Goal: Task Accomplishment & Management: Manage account settings

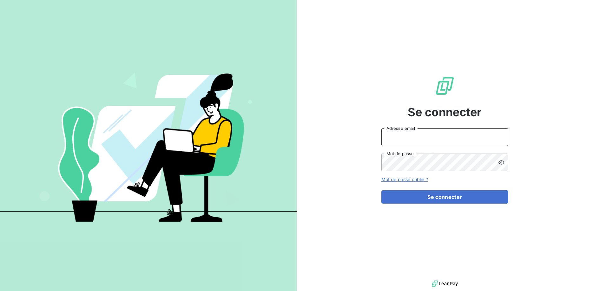
click at [408, 131] on input "Adresse email" at bounding box center [444, 137] width 127 height 18
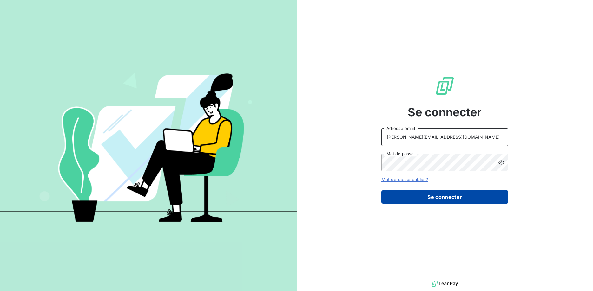
type input "[PERSON_NAME][EMAIL_ADDRESS][DOMAIN_NAME]"
drag, startPoint x: 447, startPoint y: 198, endPoint x: 442, endPoint y: 200, distance: 5.1
click at [447, 198] on button "Se connecter" at bounding box center [444, 197] width 127 height 13
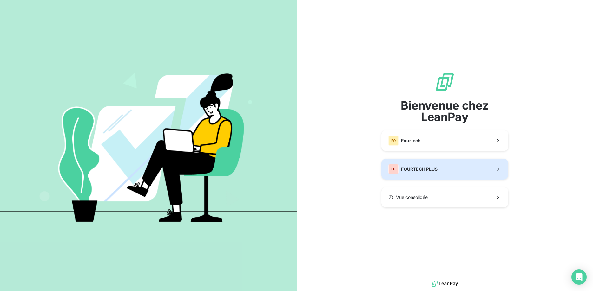
click at [426, 170] on span "FOURTECH PLUS" at bounding box center [419, 169] width 36 height 6
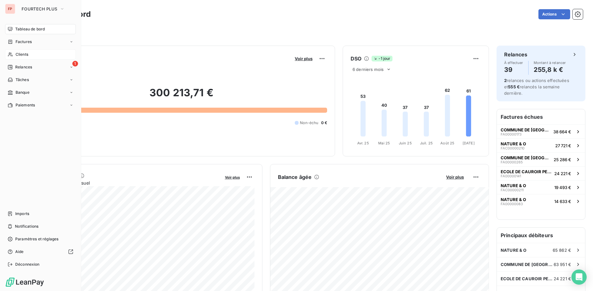
click at [19, 54] on span "Clients" at bounding box center [22, 55] width 13 height 6
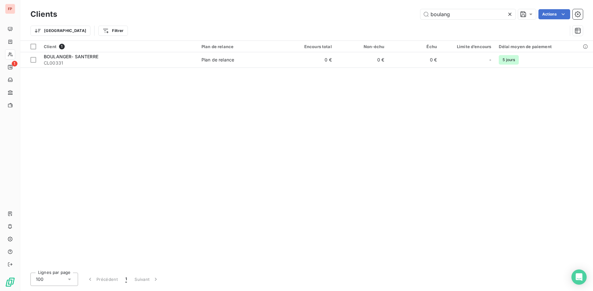
type input "boulang"
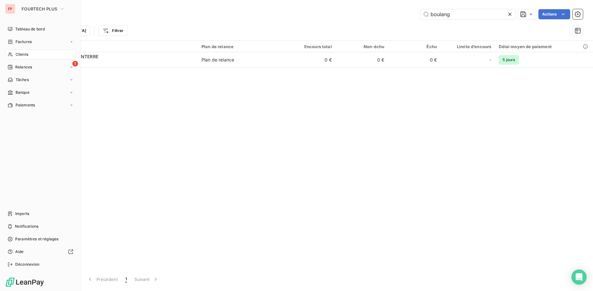
click at [13, 9] on div "FP" at bounding box center [10, 9] width 10 height 10
click at [37, 10] on span "FOURTECH PLUS" at bounding box center [40, 8] width 36 height 5
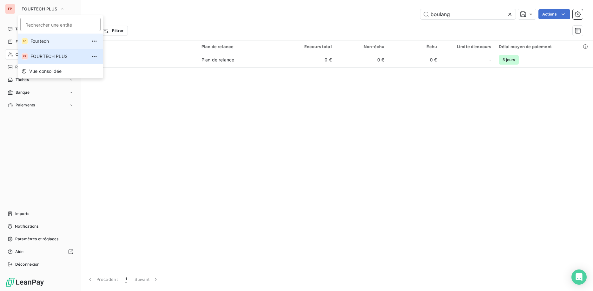
click at [54, 44] on li "FO Fourtech" at bounding box center [60, 41] width 85 height 15
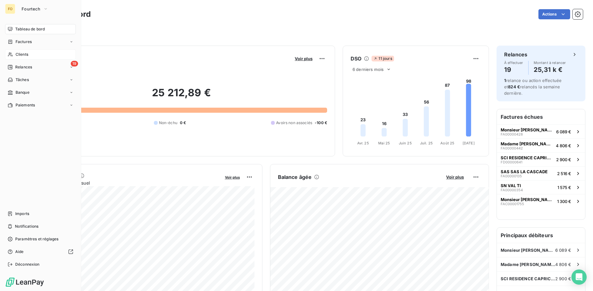
click at [23, 54] on span "Clients" at bounding box center [22, 55] width 13 height 6
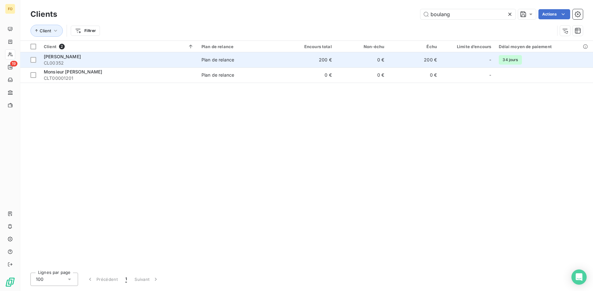
click at [288, 56] on td "200 €" at bounding box center [309, 59] width 53 height 15
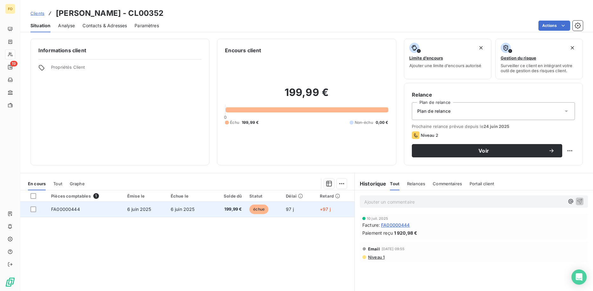
click at [229, 211] on span "199,99 €" at bounding box center [228, 209] width 28 height 6
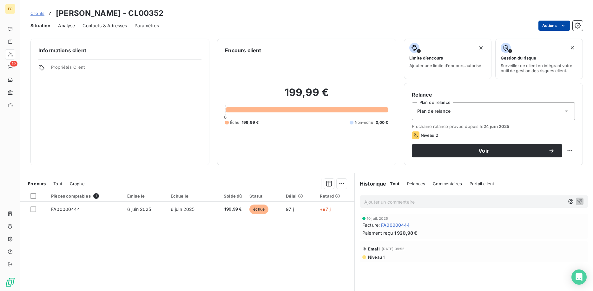
click at [555, 23] on html "FO 19 Clients [PERSON_NAME] - CL00352 Situation Analyse Contacts & Adresses Par…" at bounding box center [296, 145] width 593 height 291
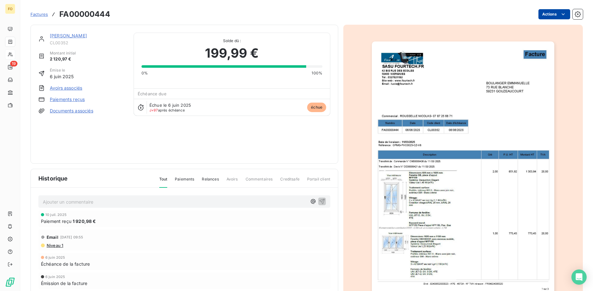
click at [549, 16] on html "FO 19 Factures FA00000444 Actions [PERSON_NAME] CL00352 Montant initial 2 120,9…" at bounding box center [296, 145] width 593 height 291
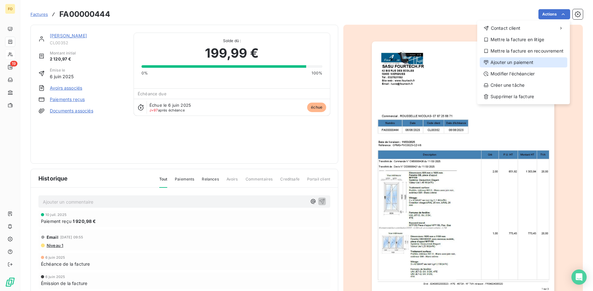
click at [511, 62] on div "Ajouter un paiement" at bounding box center [524, 62] width 88 height 10
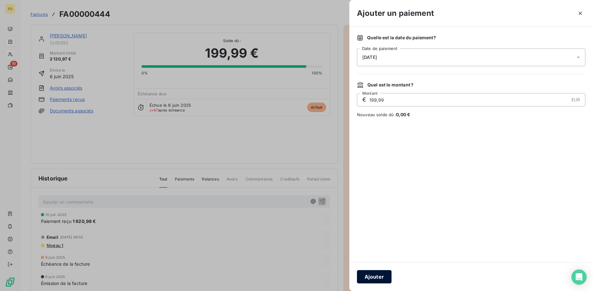
click at [386, 277] on button "Ajouter" at bounding box center [374, 277] width 35 height 13
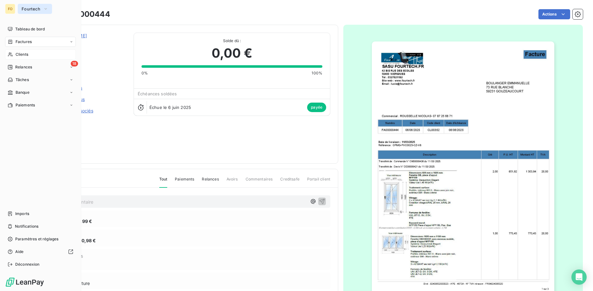
click at [33, 8] on span "Fourtech" at bounding box center [31, 8] width 19 height 5
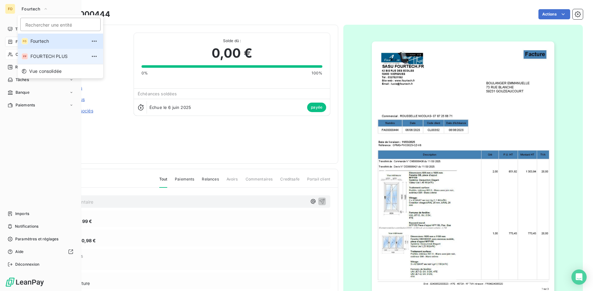
click at [52, 54] on span "FOURTECH PLUS" at bounding box center [58, 56] width 56 height 6
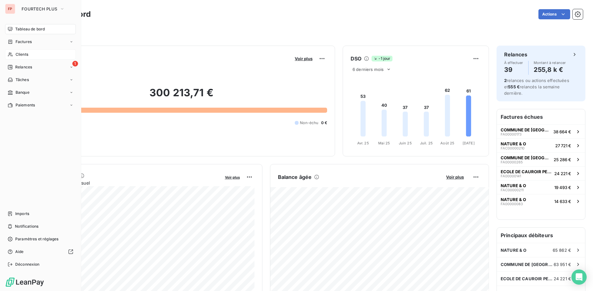
click at [31, 56] on div "Clients" at bounding box center [40, 54] width 71 height 10
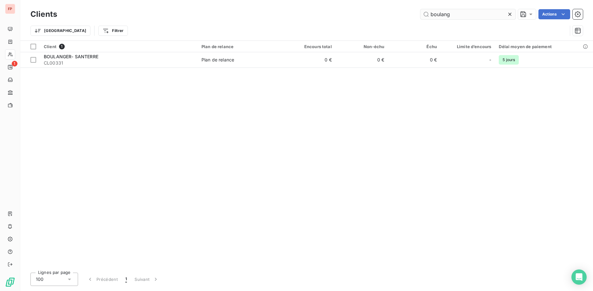
drag, startPoint x: 462, startPoint y: 13, endPoint x: 377, endPoint y: 13, distance: 85.0
click at [420, 13] on input "boulang" at bounding box center [467, 14] width 95 height 10
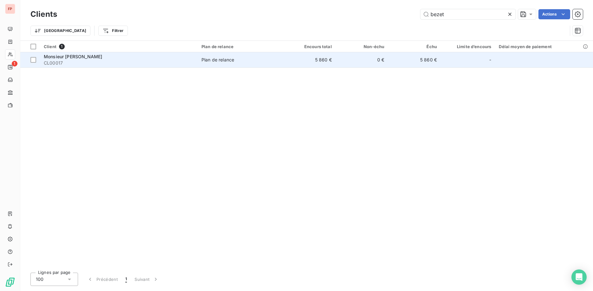
type input "bezet"
click at [206, 57] on div "Plan de relance" at bounding box center [217, 60] width 33 height 6
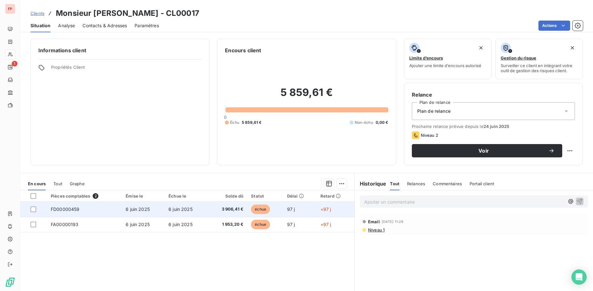
click at [240, 210] on span "3 906,41 €" at bounding box center [227, 209] width 32 height 6
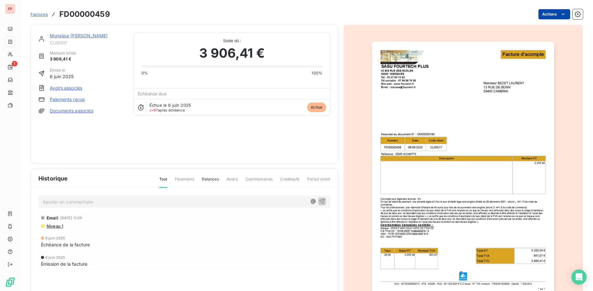
click at [555, 12] on html "FP 1 Factures FD00000459 Actions Monsieur [PERSON_NAME] CL00017 Montant initial…" at bounding box center [296, 145] width 593 height 291
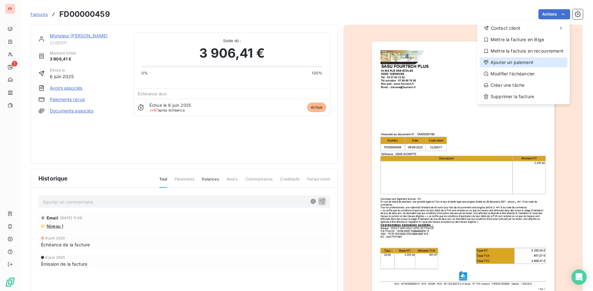
click at [518, 62] on div "Ajouter un paiement" at bounding box center [524, 62] width 88 height 10
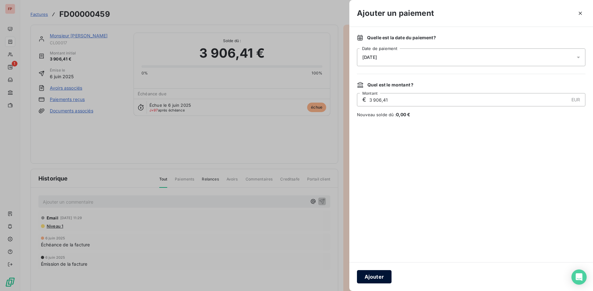
click at [375, 277] on button "Ajouter" at bounding box center [374, 277] width 35 height 13
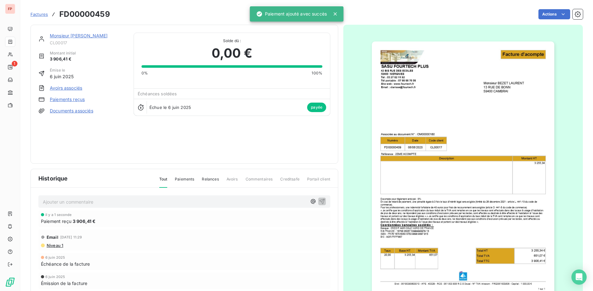
click at [93, 36] on link "Monsieur [PERSON_NAME]" at bounding box center [79, 35] width 58 height 5
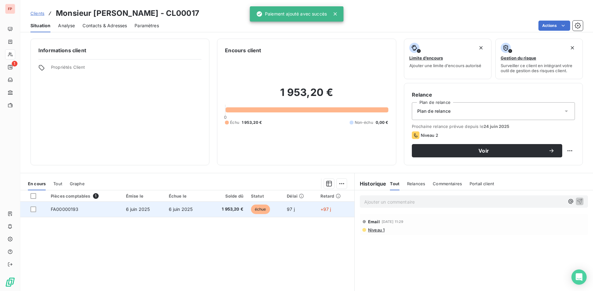
click at [232, 208] on span "1 953,20 €" at bounding box center [228, 209] width 32 height 6
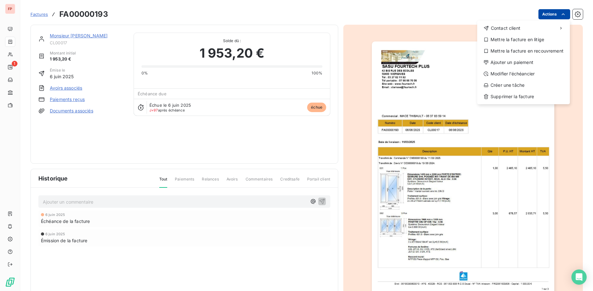
click at [552, 17] on html "FP 1 Factures FA00000193 Actions Contact client Mettre la facture en litige Met…" at bounding box center [296, 145] width 593 height 291
click at [513, 61] on div "Ajouter un paiement" at bounding box center [524, 62] width 88 height 10
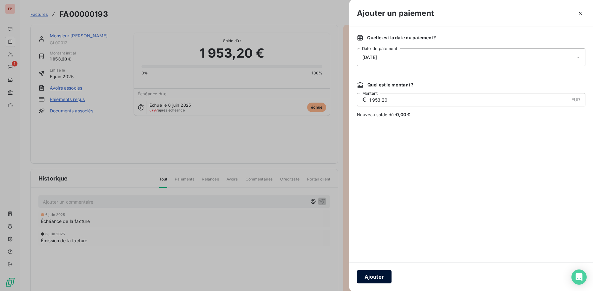
click at [377, 276] on button "Ajouter" at bounding box center [374, 277] width 35 height 13
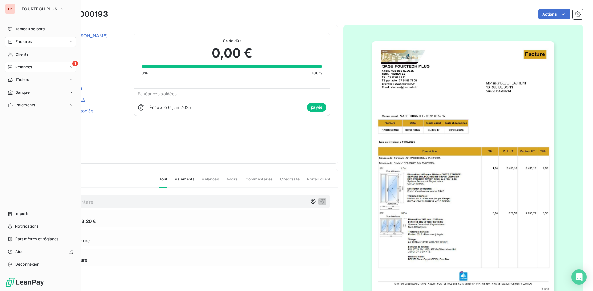
click at [25, 65] on span "Relances" at bounding box center [23, 67] width 17 height 6
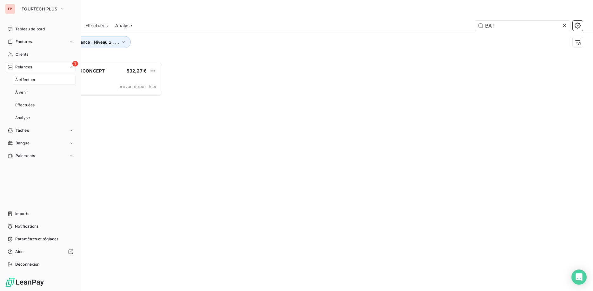
scroll to position [229, 133]
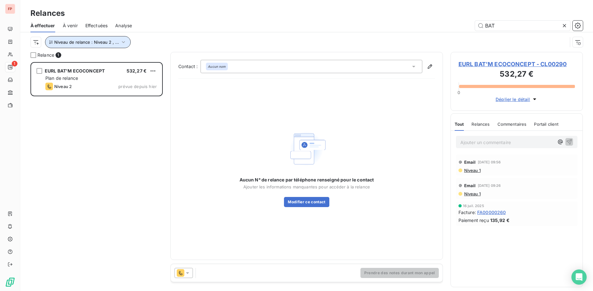
click at [120, 39] on icon "button" at bounding box center [123, 42] width 6 height 6
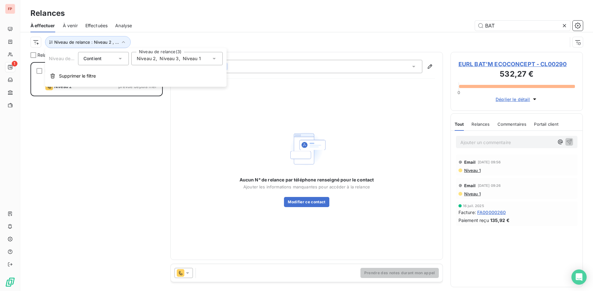
click at [165, 57] on span "Niveau 3" at bounding box center [169, 59] width 19 height 6
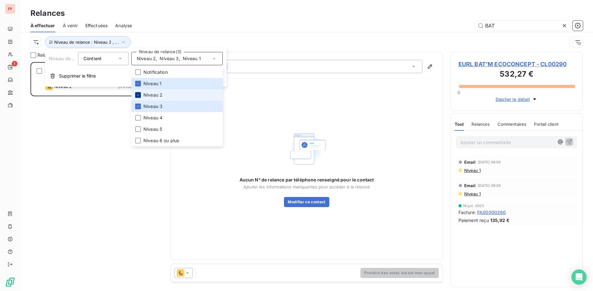
click at [139, 96] on icon at bounding box center [138, 95] width 4 height 4
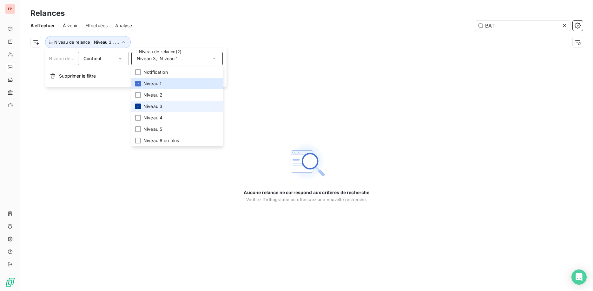
click at [137, 106] on icon at bounding box center [138, 107] width 4 height 4
click at [156, 37] on div "Niveau de relance : Niveau 1" at bounding box center [298, 42] width 537 height 12
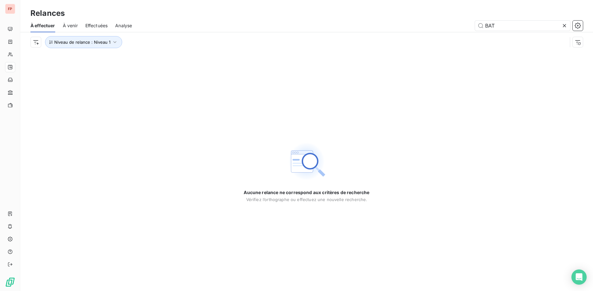
drag, startPoint x: 565, startPoint y: 24, endPoint x: 467, endPoint y: 74, distance: 110.1
click at [565, 24] on icon at bounding box center [564, 26] width 6 height 6
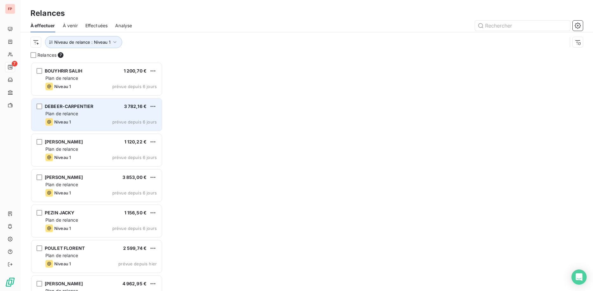
scroll to position [229, 133]
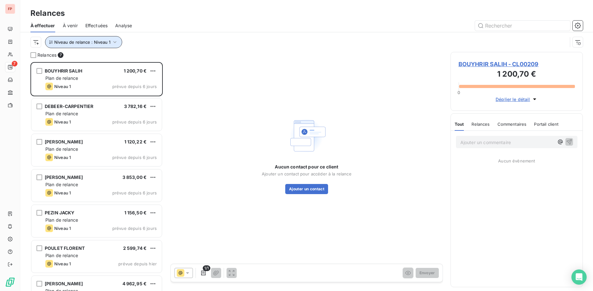
click at [114, 43] on icon "button" at bounding box center [114, 42] width 3 height 2
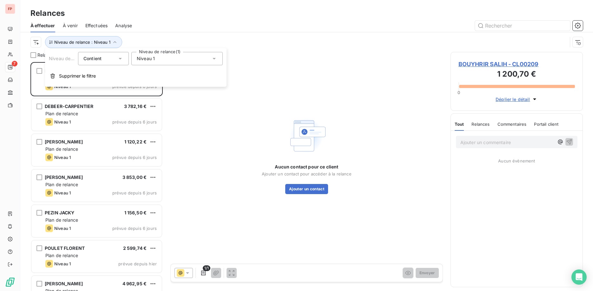
click at [146, 59] on span "Niveau 1" at bounding box center [146, 59] width 18 height 6
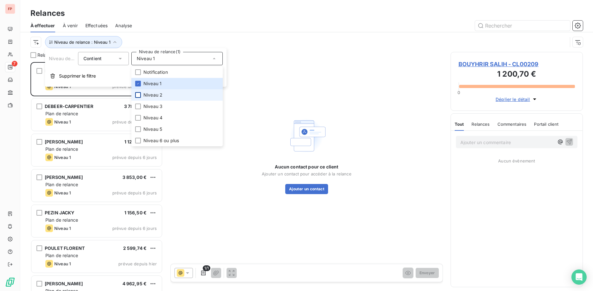
click at [137, 95] on div at bounding box center [138, 95] width 6 height 6
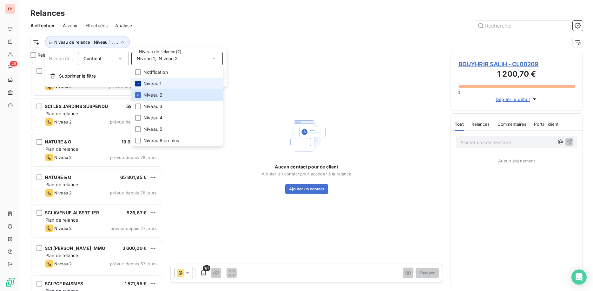
click at [137, 83] on icon at bounding box center [138, 84] width 4 height 4
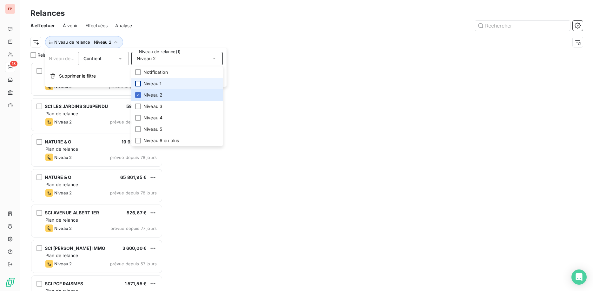
scroll to position [229, 133]
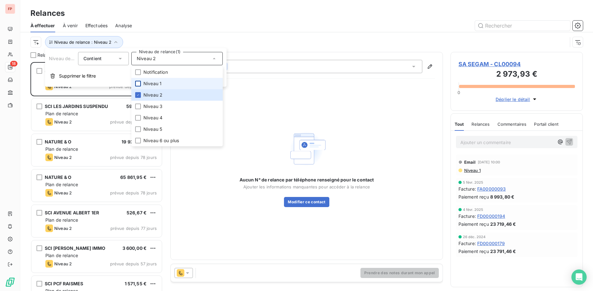
click at [162, 39] on div "Niveau de relance : Niveau 2" at bounding box center [298, 42] width 537 height 12
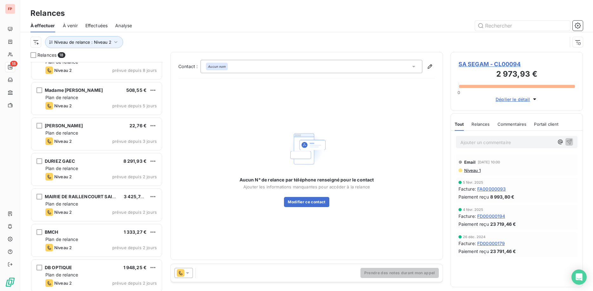
scroll to position [356, 0]
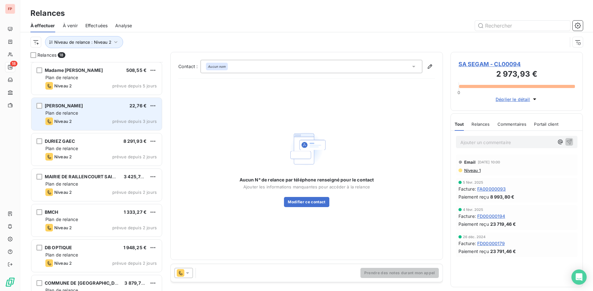
click at [83, 106] on div "[PERSON_NAME] 22,76 €" at bounding box center [100, 106] width 111 height 6
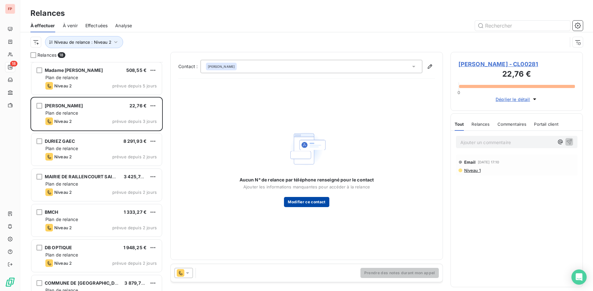
click at [317, 204] on button "Modifier ce contact" at bounding box center [306, 202] width 45 height 10
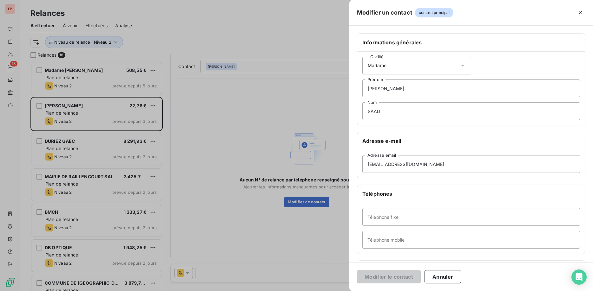
click at [252, 129] on div at bounding box center [296, 145] width 593 height 291
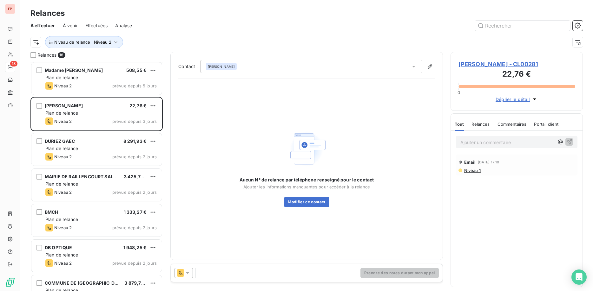
click at [188, 274] on icon at bounding box center [187, 273] width 6 height 6
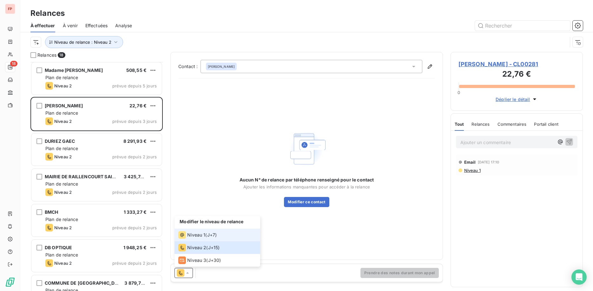
click at [197, 236] on span "Niveau 1" at bounding box center [196, 235] width 18 height 6
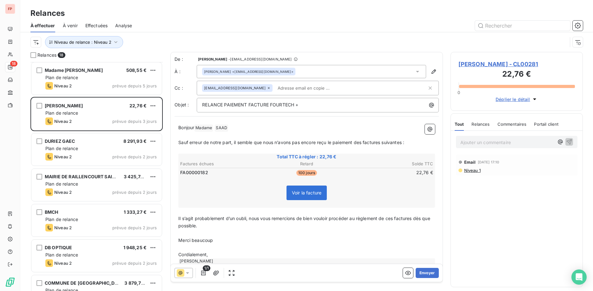
click at [275, 85] on input "text" at bounding box center [311, 88] width 73 height 10
click at [275, 87] on input "text" at bounding box center [311, 88] width 73 height 10
paste input "[EMAIL_ADDRESS][DOMAIN_NAME]"
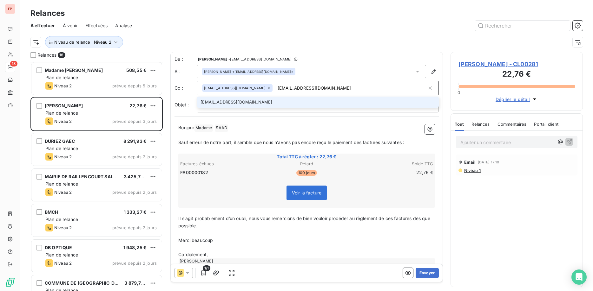
type input "[EMAIL_ADDRESS][DOMAIN_NAME]"
click at [251, 101] on li "[EMAIL_ADDRESS][DOMAIN_NAME]" at bounding box center [318, 102] width 242 height 11
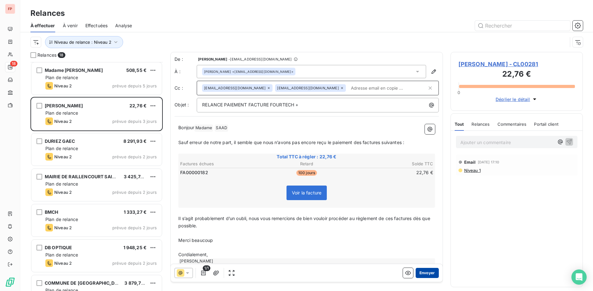
click at [427, 274] on button "Envoyer" at bounding box center [426, 273] width 23 height 10
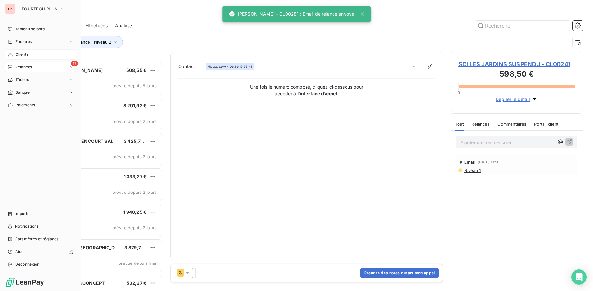
click at [30, 57] on div "Clients" at bounding box center [40, 54] width 71 height 10
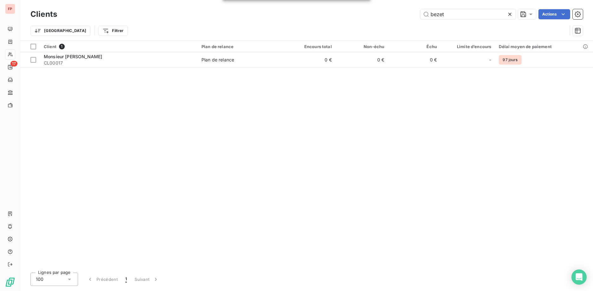
drag, startPoint x: 451, startPoint y: 14, endPoint x: 395, endPoint y: 12, distance: 55.5
click at [420, 10] on input "bezet" at bounding box center [467, 14] width 95 height 10
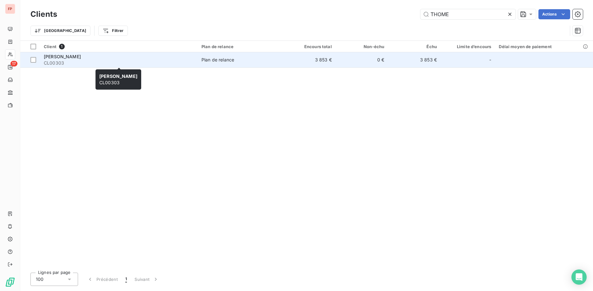
type input "THOME"
click at [149, 61] on span "CL00303" at bounding box center [119, 63] width 150 height 6
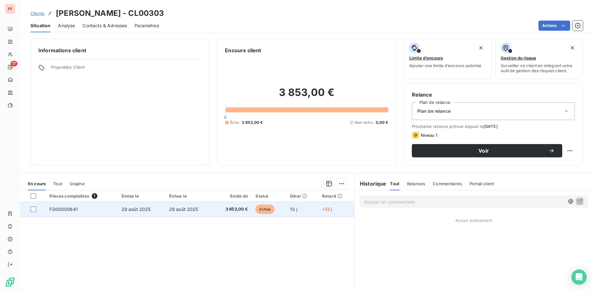
click at [193, 209] on span "29 août 2025" at bounding box center [183, 209] width 29 height 5
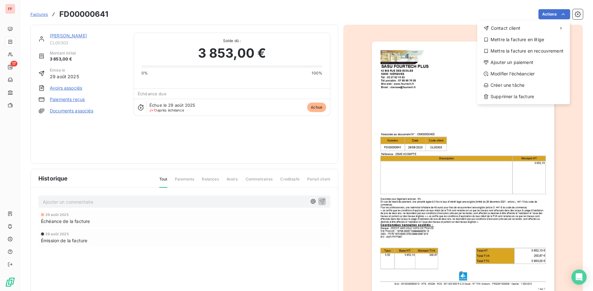
click at [560, 12] on html "FP 17 Factures FD00000641 Actions Contact client Mettre la facture en litige Me…" at bounding box center [296, 145] width 593 height 291
click at [514, 62] on div "Ajouter un paiement" at bounding box center [524, 62] width 88 height 10
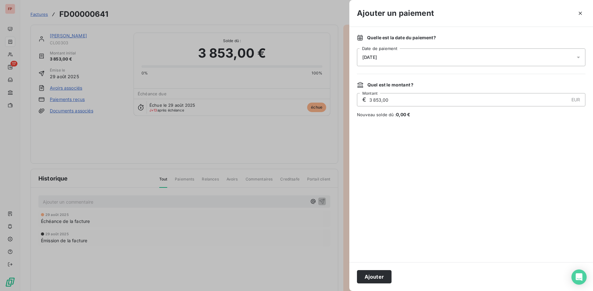
click at [202, 114] on div at bounding box center [296, 145] width 593 height 291
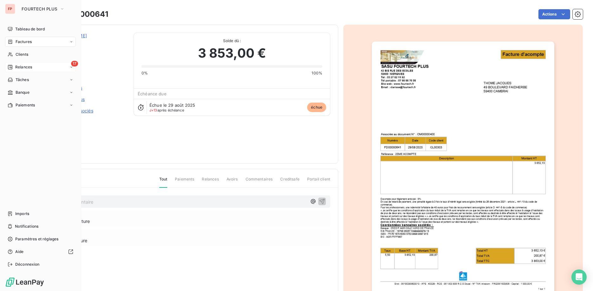
click at [25, 68] on span "Relances" at bounding box center [23, 67] width 17 height 6
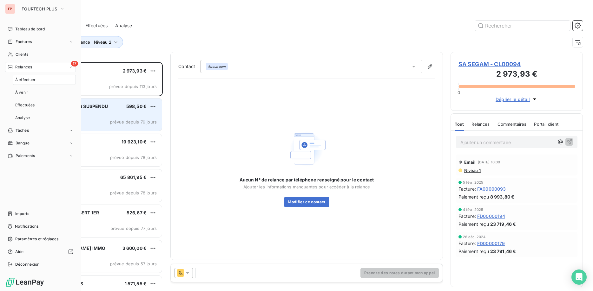
scroll to position [229, 133]
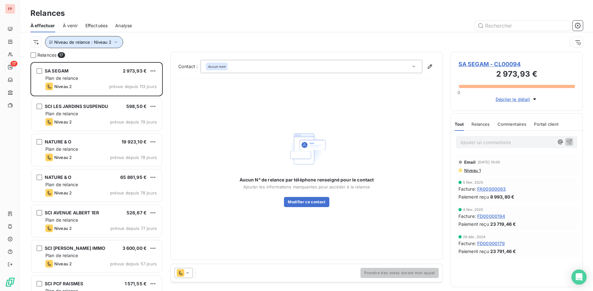
click at [113, 40] on icon "button" at bounding box center [116, 42] width 6 height 6
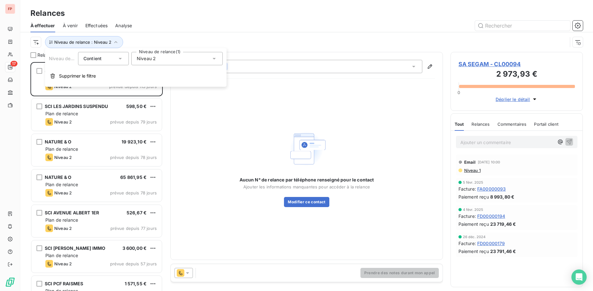
click at [143, 61] on span "Niveau 2" at bounding box center [146, 59] width 19 height 6
click at [138, 95] on icon at bounding box center [138, 95] width 2 height 1
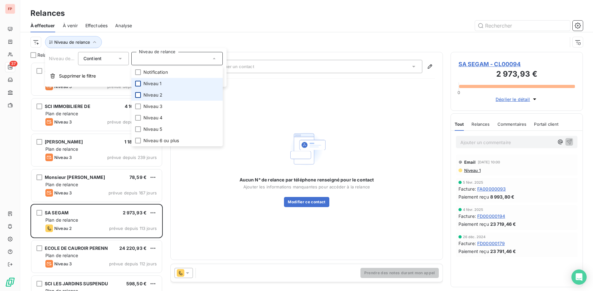
click at [138, 84] on div at bounding box center [138, 84] width 6 height 6
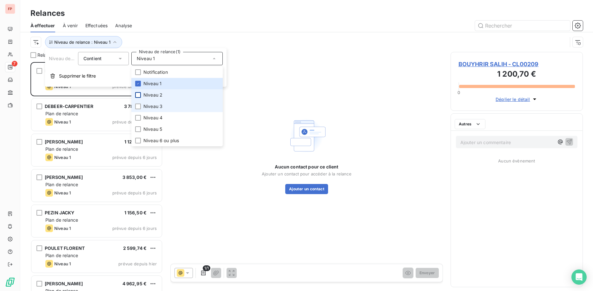
scroll to position [229, 133]
click at [266, 39] on div "Niveau de relance : Niveau 1" at bounding box center [298, 42] width 537 height 12
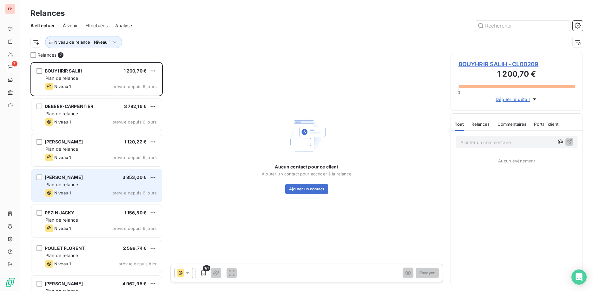
click at [94, 180] on div "[PERSON_NAME] 3 853,00 €" at bounding box center [100, 178] width 111 height 6
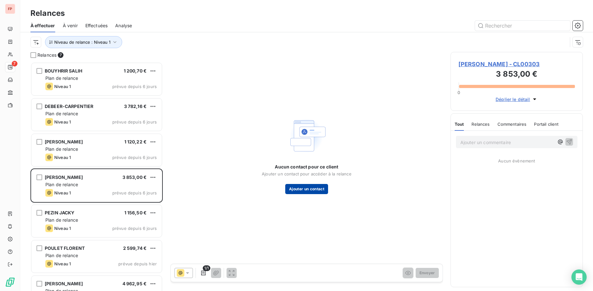
click at [317, 193] on button "Ajouter un contact" at bounding box center [306, 189] width 43 height 10
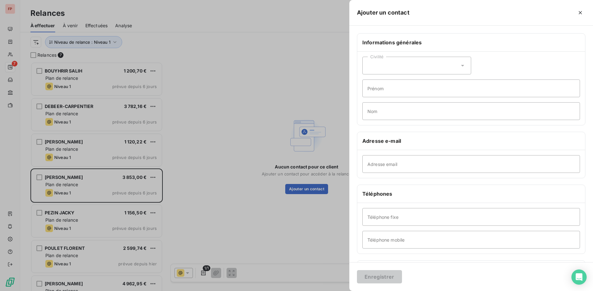
click at [437, 66] on div "Civilité" at bounding box center [416, 66] width 109 height 18
click at [401, 92] on li "Monsieur" at bounding box center [416, 92] width 109 height 11
click at [401, 90] on input "Prénom" at bounding box center [471, 89] width 218 height 18
type input "[PERSON_NAME]"
type input "THOME"
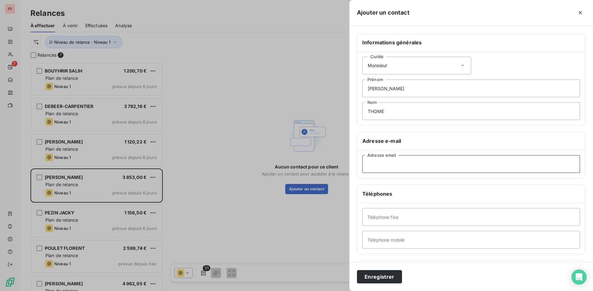
click at [378, 164] on input "Adresse email" at bounding box center [471, 164] width 218 height 18
paste input "[EMAIL_ADDRESS][DOMAIN_NAME]"
type input "[EMAIL_ADDRESS][DOMAIN_NAME]"
click at [357, 271] on button "Enregistrer" at bounding box center [379, 277] width 45 height 13
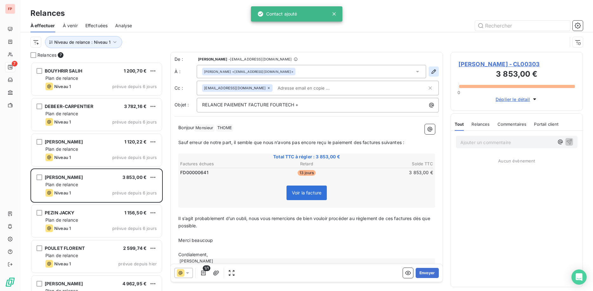
click at [433, 71] on icon "button" at bounding box center [433, 72] width 6 height 6
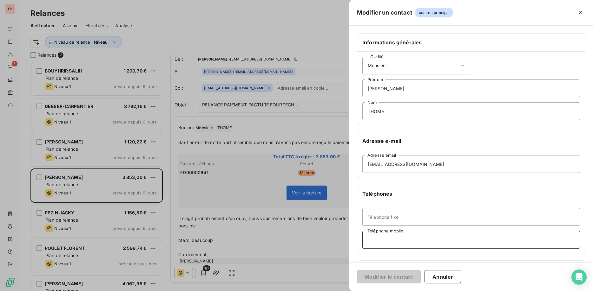
click at [393, 243] on input "Téléphone mobile" at bounding box center [471, 240] width 218 height 18
paste input "06 07 98 92 67"
type input "06 07 98 92 67"
click at [401, 278] on button "Modifier le contact" at bounding box center [389, 277] width 64 height 13
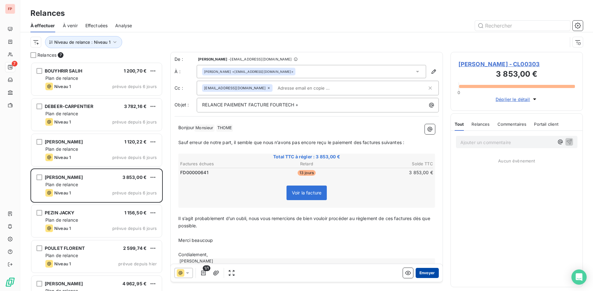
click at [432, 273] on button "Envoyer" at bounding box center [426, 273] width 23 height 10
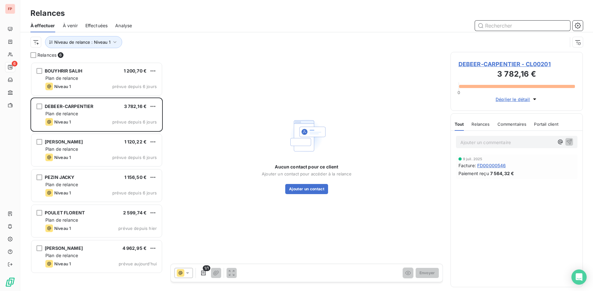
click at [494, 28] on input "text" at bounding box center [522, 26] width 95 height 10
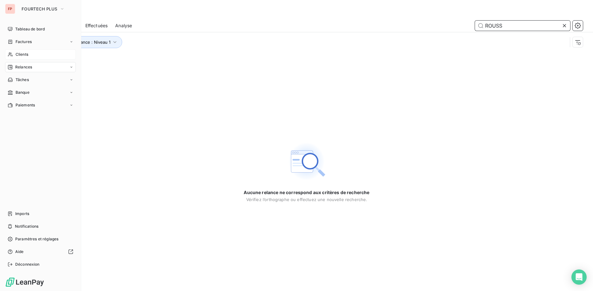
type input "ROUSS"
click at [22, 54] on span "Clients" at bounding box center [22, 55] width 13 height 6
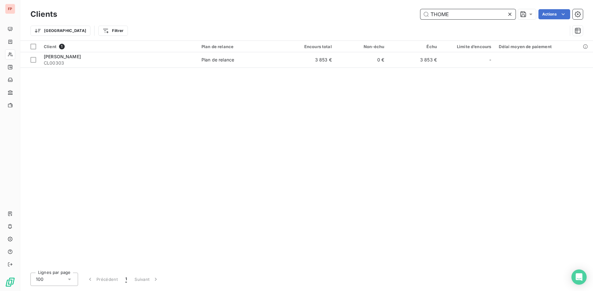
drag, startPoint x: 409, startPoint y: 10, endPoint x: 410, endPoint y: 20, distance: 10.2
click at [420, 10] on input "THOME" at bounding box center [467, 14] width 95 height 10
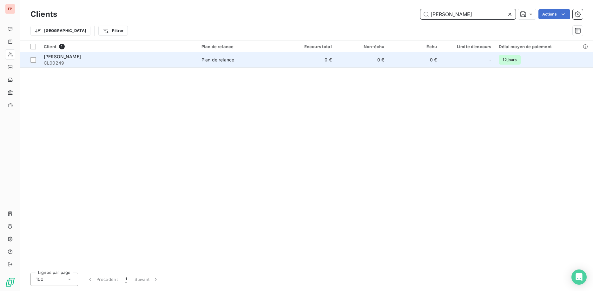
type input "[PERSON_NAME]"
click at [127, 65] on span "CL00249" at bounding box center [119, 63] width 150 height 6
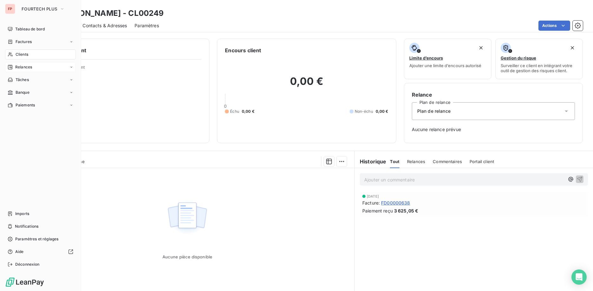
click at [31, 67] on span "Relances" at bounding box center [23, 67] width 17 height 6
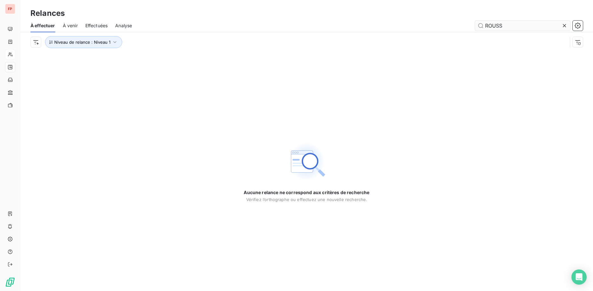
drag, startPoint x: 513, startPoint y: 25, endPoint x: 440, endPoint y: 21, distance: 73.1
click at [475, 21] on input "ROUSS" at bounding box center [522, 26] width 95 height 10
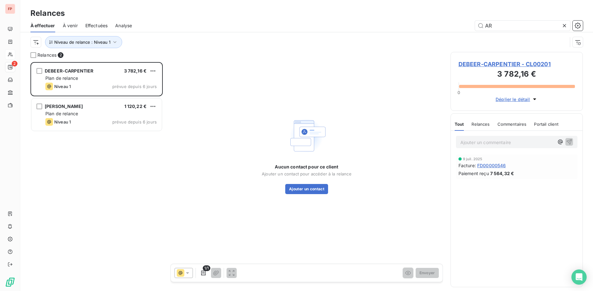
scroll to position [229, 133]
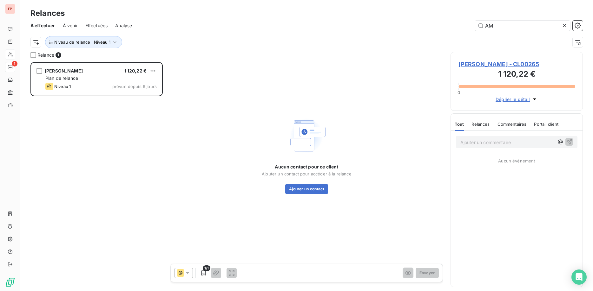
scroll to position [229, 133]
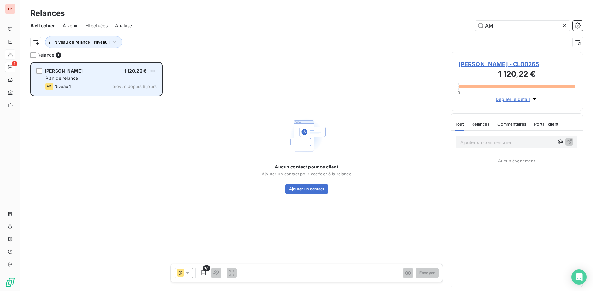
type input "AM"
click at [70, 71] on span "[PERSON_NAME]" at bounding box center [64, 70] width 38 height 5
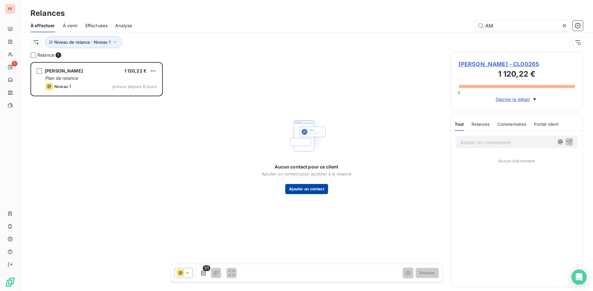
click at [300, 187] on button "Ajouter un contact" at bounding box center [306, 189] width 43 height 10
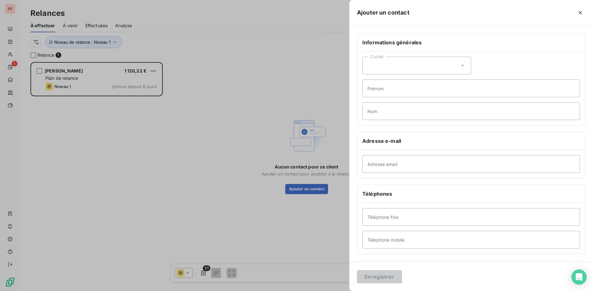
drag, startPoint x: 407, startPoint y: 60, endPoint x: 403, endPoint y: 57, distance: 4.8
click at [404, 58] on div "Civilité" at bounding box center [416, 66] width 109 height 18
click at [409, 91] on li "Monsieur" at bounding box center [416, 92] width 109 height 11
click at [412, 92] on input "Prénom" at bounding box center [471, 89] width 218 height 18
type input "[PERSON_NAME]"
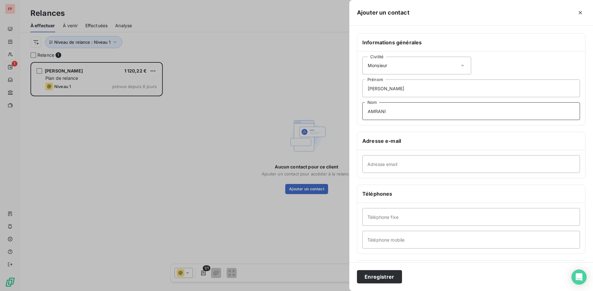
type input "AMRANI"
paste input "[EMAIL_ADDRESS][DOMAIN_NAME]"
type input "[EMAIL_ADDRESS][DOMAIN_NAME]"
click at [380, 220] on input "Téléphone fixe" at bounding box center [471, 217] width 218 height 18
click at [385, 242] on input "Téléphone mobile" at bounding box center [471, 240] width 218 height 18
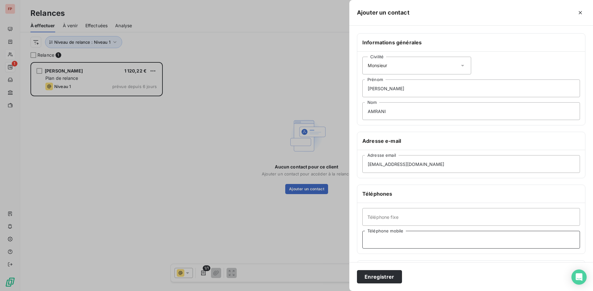
paste input "06 77 67 81 36"
type input "06 77 67 81 36"
click at [385, 278] on button "Enregistrer" at bounding box center [379, 277] width 45 height 13
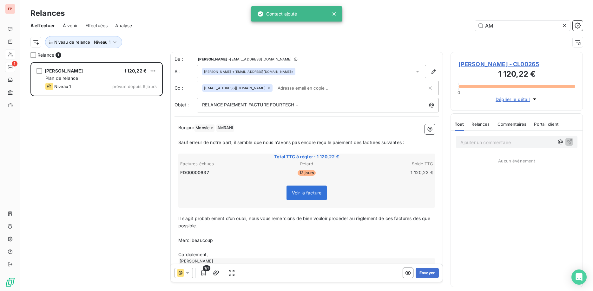
click at [262, 92] on div "[EMAIL_ADDRESS][DOMAIN_NAME]" at bounding box center [318, 88] width 242 height 15
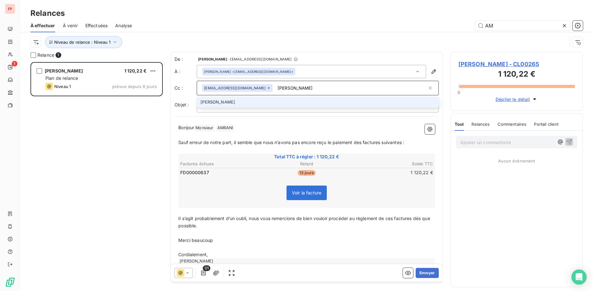
type input "[PERSON_NAME][EMAIL_ADDRESS][DOMAIN_NAME]"
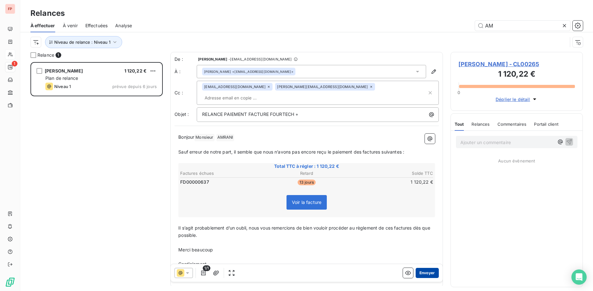
click at [427, 270] on button "Envoyer" at bounding box center [426, 273] width 23 height 10
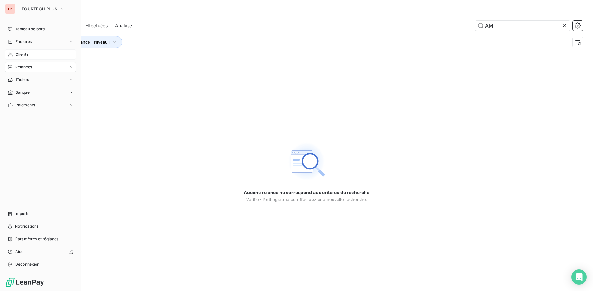
click at [28, 67] on span "Relances" at bounding box center [23, 67] width 17 height 6
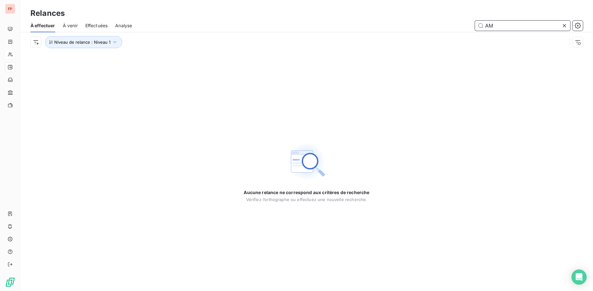
drag, startPoint x: 432, startPoint y: 18, endPoint x: 408, endPoint y: 24, distance: 25.6
click at [475, 21] on input "AM" at bounding box center [522, 26] width 95 height 10
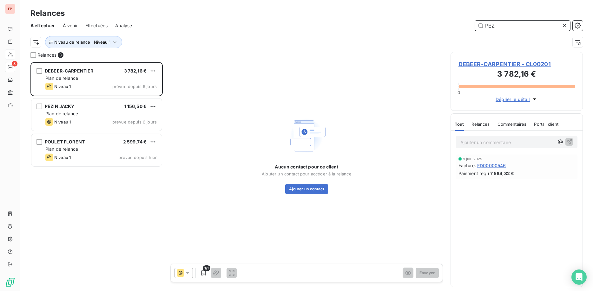
scroll to position [229, 133]
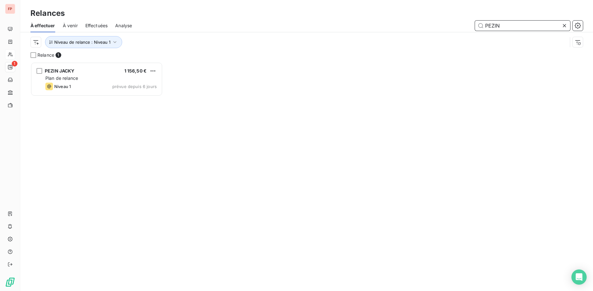
scroll to position [229, 133]
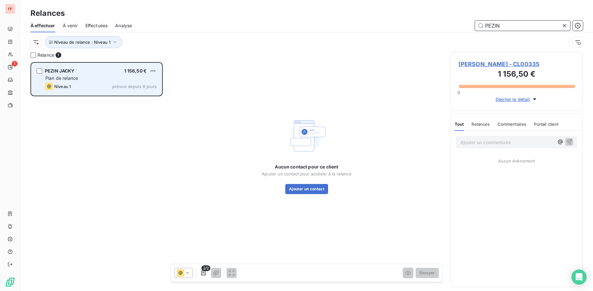
type input "PEZIN"
click at [93, 80] on div "Plan de relance" at bounding box center [100, 78] width 111 height 6
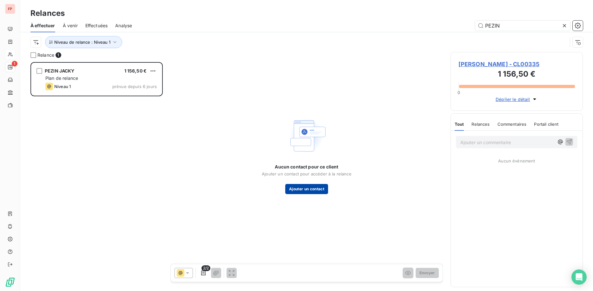
click at [309, 188] on button "Ajouter un contact" at bounding box center [306, 189] width 43 height 10
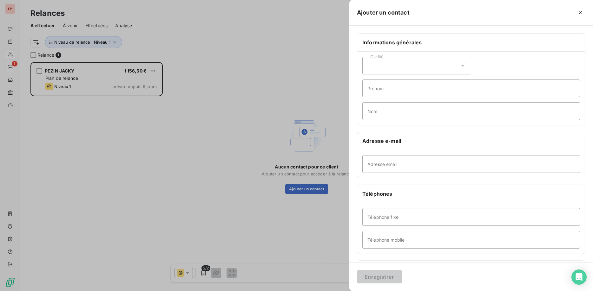
click at [458, 66] on div "Civilité" at bounding box center [416, 66] width 109 height 18
click at [410, 91] on li "Monsieur" at bounding box center [416, 92] width 109 height 11
click at [410, 89] on input "Prénom" at bounding box center [471, 89] width 218 height 18
type input "JACKY"
type input "PEZIN"
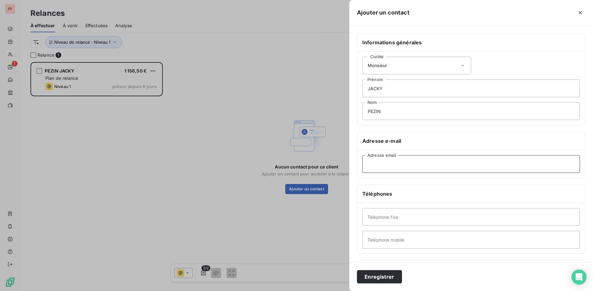
click at [383, 163] on input "Adresse email" at bounding box center [471, 164] width 218 height 18
paste input "[EMAIL_ADDRESS][DOMAIN_NAME]"
type input "[EMAIL_ADDRESS][DOMAIN_NAME]"
drag, startPoint x: 388, startPoint y: 241, endPoint x: 412, endPoint y: 214, distance: 35.7
click at [388, 241] on input "Téléphone mobile" at bounding box center [471, 240] width 218 height 18
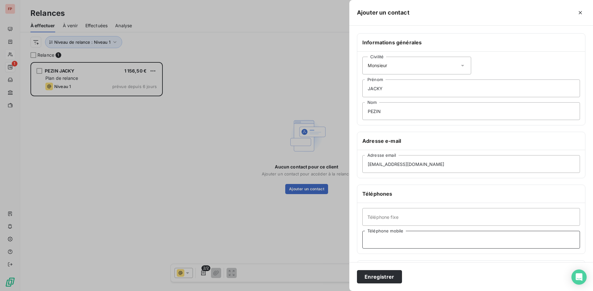
click at [376, 240] on input "Téléphone mobile" at bounding box center [471, 240] width 218 height 18
paste input "06 42 87 61 38"
type input "06 42 87 61 38"
click at [382, 276] on button "Enregistrer" at bounding box center [379, 277] width 45 height 13
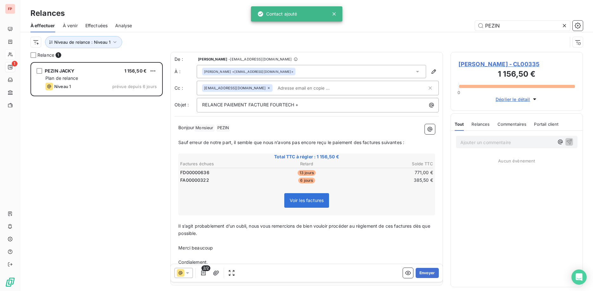
click at [275, 88] on input "text" at bounding box center [311, 88] width 73 height 10
click at [204, 273] on icon "button" at bounding box center [203, 273] width 6 height 6
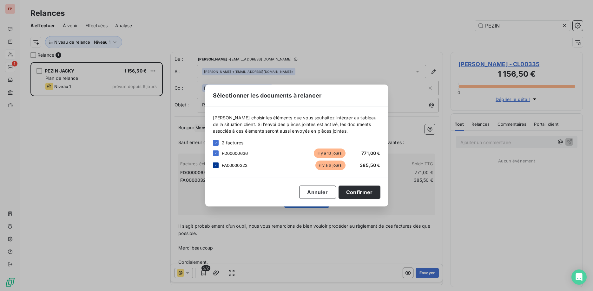
click at [215, 166] on icon at bounding box center [216, 166] width 4 height 4
click at [360, 193] on button "Confirmer" at bounding box center [359, 192] width 42 height 13
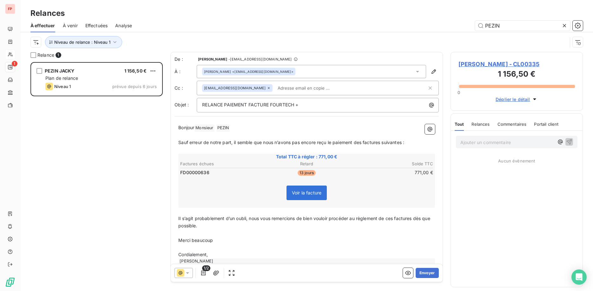
click at [275, 85] on input "text" at bounding box center [311, 88] width 73 height 10
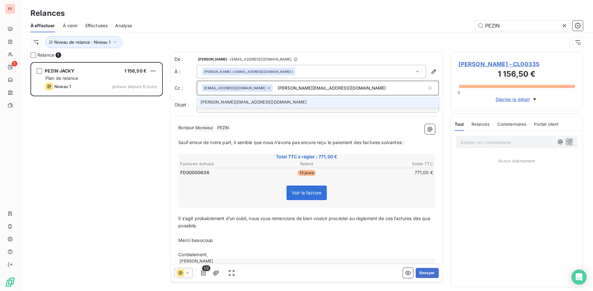
type input "[PERSON_NAME][EMAIL_ADDRESS][DOMAIN_NAME]"
click at [228, 100] on li "[PERSON_NAME][EMAIL_ADDRESS][DOMAIN_NAME]" at bounding box center [318, 102] width 242 height 11
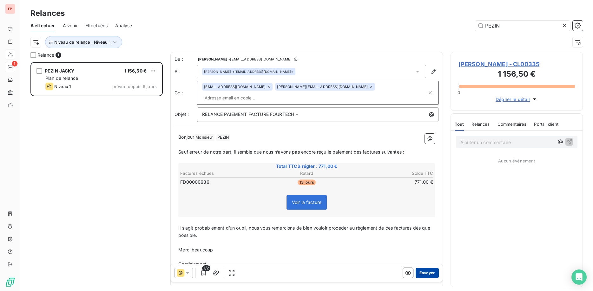
click at [429, 273] on button "Envoyer" at bounding box center [426, 273] width 23 height 10
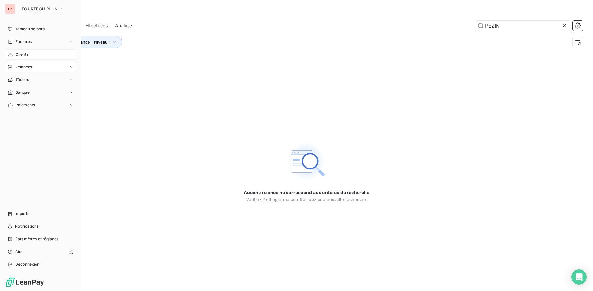
click at [22, 56] on span "Clients" at bounding box center [22, 55] width 13 height 6
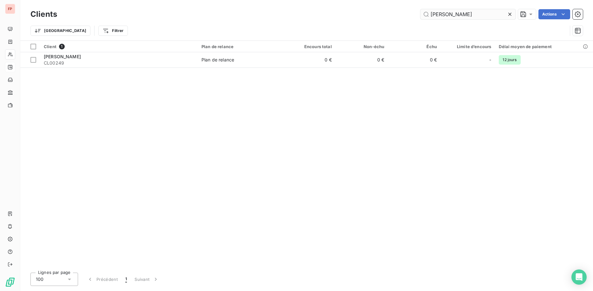
drag, startPoint x: 465, startPoint y: 14, endPoint x: 380, endPoint y: 16, distance: 85.6
click at [420, 16] on input "[PERSON_NAME]" at bounding box center [467, 14] width 95 height 10
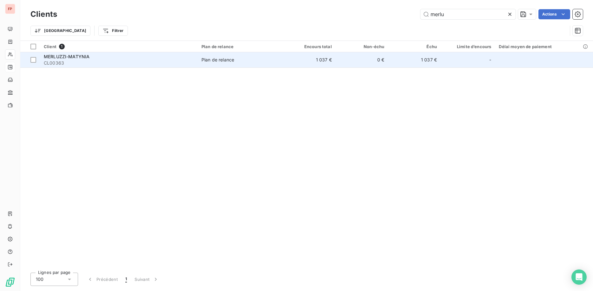
type input "merlu"
click at [193, 65] on span "CL00363" at bounding box center [119, 63] width 150 height 6
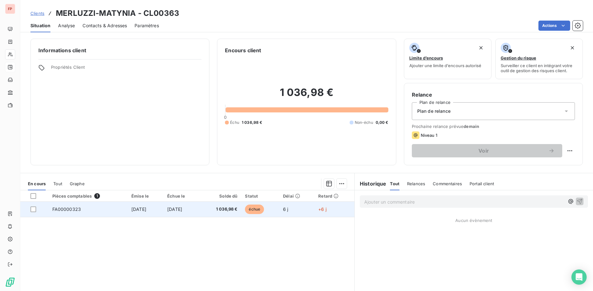
click at [196, 207] on td "[DATE]" at bounding box center [181, 209] width 36 height 15
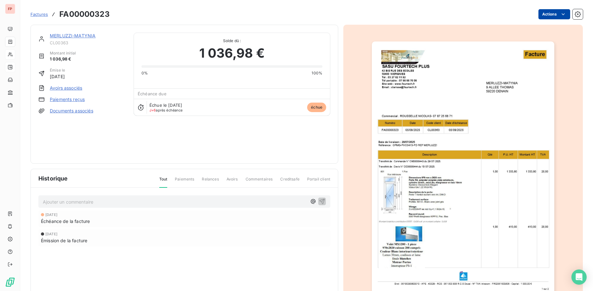
click at [553, 13] on html "FP Factures FA00000323 Actions MERLUZZI-MATYNIA CL00363 Montant initial 1 036,9…" at bounding box center [296, 145] width 593 height 291
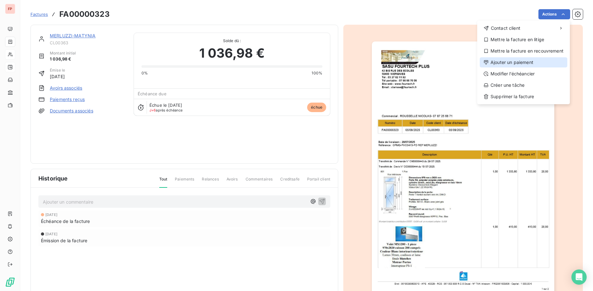
click at [515, 60] on div "Ajouter un paiement" at bounding box center [524, 62] width 88 height 10
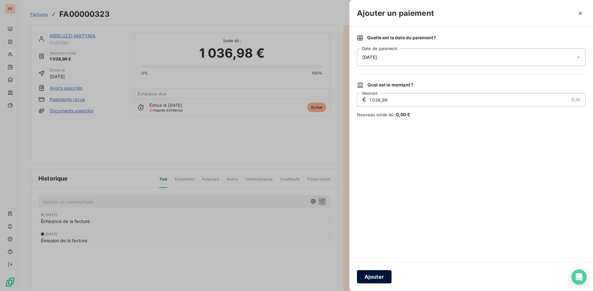
click at [382, 274] on button "Ajouter" at bounding box center [374, 277] width 35 height 13
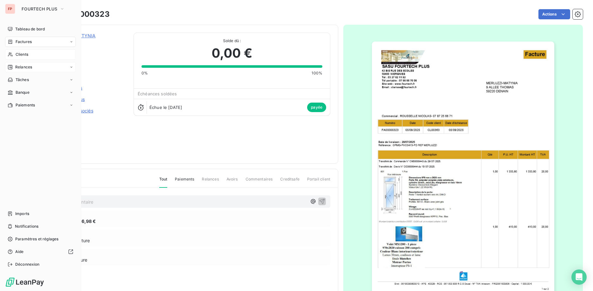
click at [32, 56] on div "Clients" at bounding box center [40, 54] width 71 height 10
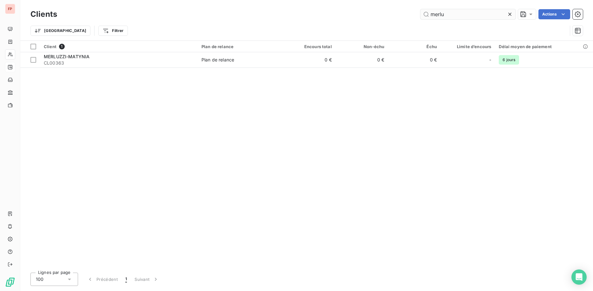
drag, startPoint x: 453, startPoint y: 14, endPoint x: 391, endPoint y: 17, distance: 62.2
click at [420, 17] on input "merlu" at bounding box center [467, 14] width 95 height 10
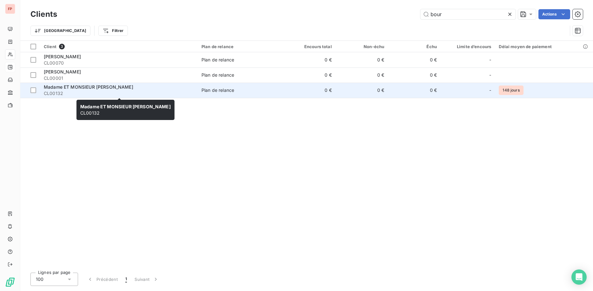
type input "bour"
click at [160, 92] on span "CL00132" at bounding box center [119, 93] width 150 height 6
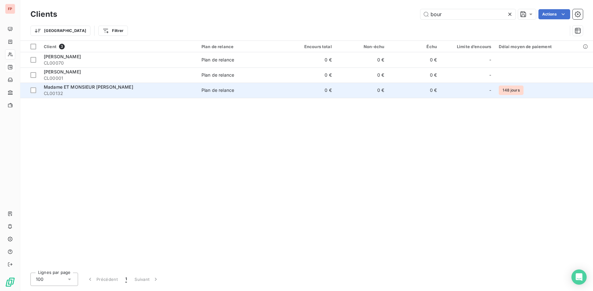
click at [115, 88] on span "Madame ET MONSIEUR [PERSON_NAME]" at bounding box center [88, 86] width 89 height 5
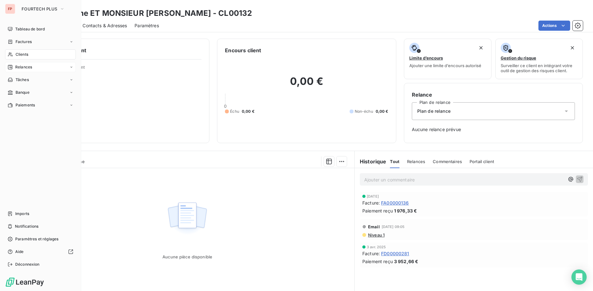
click at [24, 68] on span "Relances" at bounding box center [23, 67] width 17 height 6
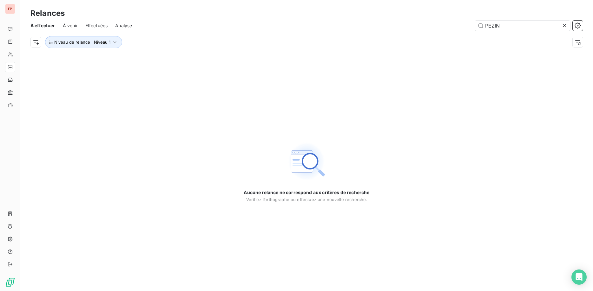
click at [563, 26] on icon at bounding box center [564, 26] width 6 height 6
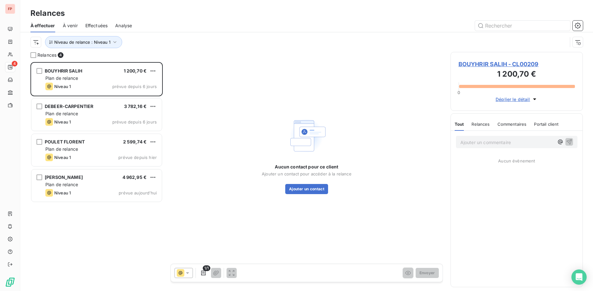
scroll to position [229, 133]
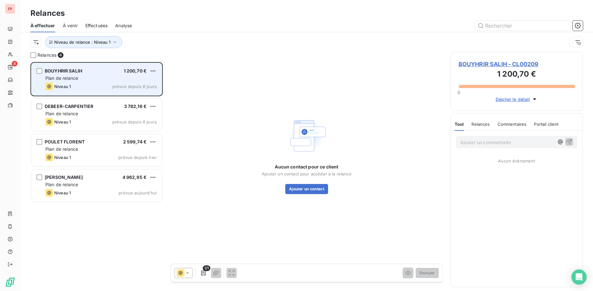
click at [88, 76] on div "Plan de relance" at bounding box center [100, 78] width 111 height 6
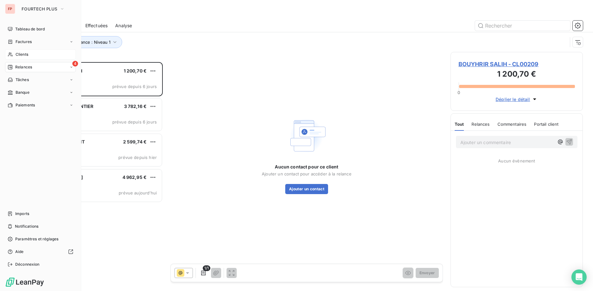
drag, startPoint x: 26, startPoint y: 53, endPoint x: 37, endPoint y: 55, distance: 11.0
click at [27, 53] on span "Clients" at bounding box center [22, 55] width 13 height 6
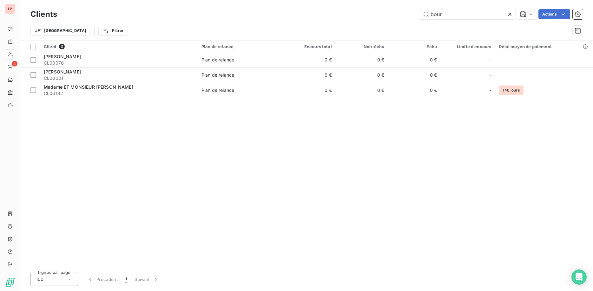
drag, startPoint x: 452, startPoint y: 16, endPoint x: 379, endPoint y: 12, distance: 73.3
click at [420, 13] on input "bour" at bounding box center [467, 14] width 95 height 10
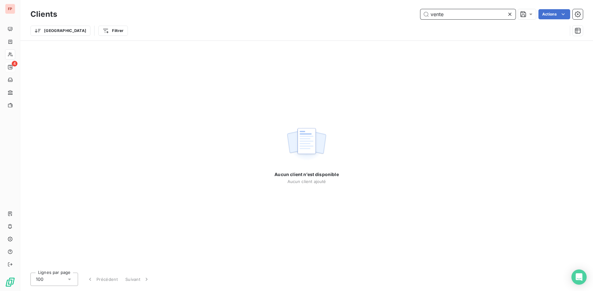
drag, startPoint x: 449, startPoint y: 10, endPoint x: 392, endPoint y: 15, distance: 56.9
click at [420, 13] on input "vente" at bounding box center [467, 14] width 95 height 10
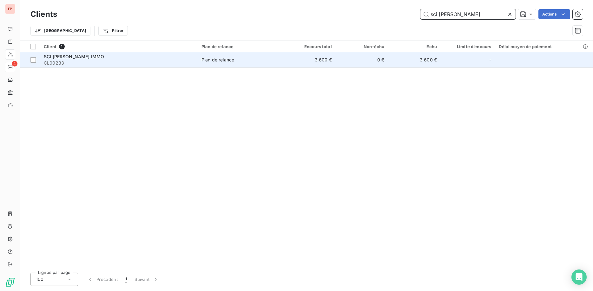
type input "sci [PERSON_NAME]"
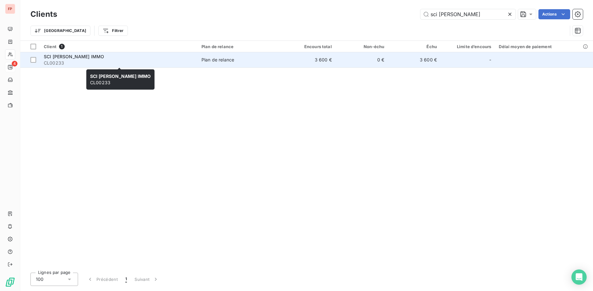
click at [127, 58] on div "SCI [PERSON_NAME] IMMO" at bounding box center [119, 57] width 150 height 6
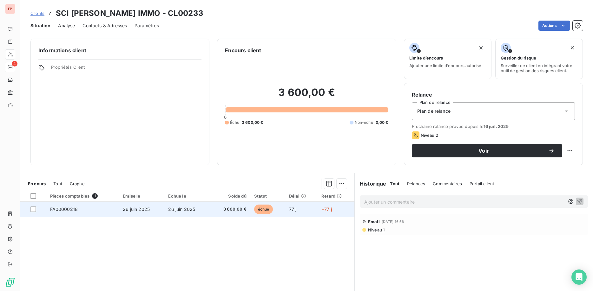
click at [198, 208] on td "26 juin 2025" at bounding box center [186, 209] width 45 height 15
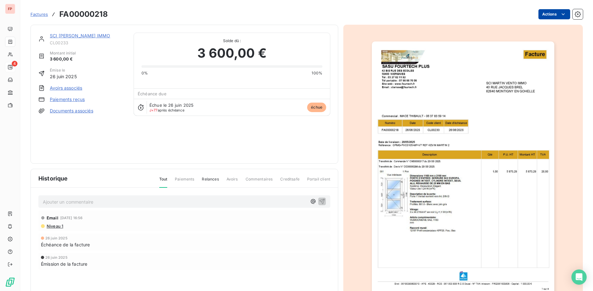
click at [559, 13] on html "FP 4 Factures FA00000218 Actions SCI [PERSON_NAME] IMMO CL00233 Montant initial…" at bounding box center [296, 145] width 593 height 291
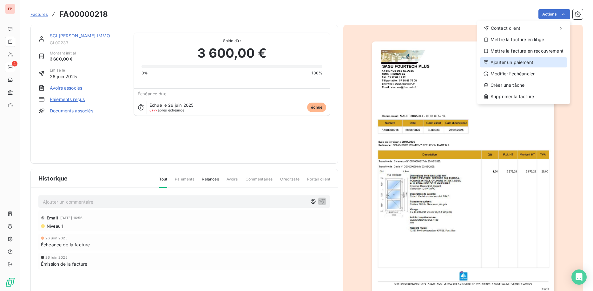
click at [510, 62] on div "Ajouter un paiement" at bounding box center [524, 62] width 88 height 10
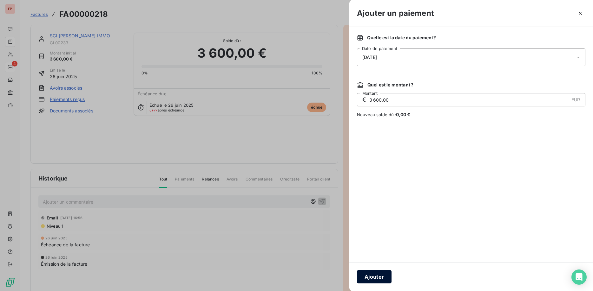
click at [376, 277] on button "Ajouter" at bounding box center [374, 277] width 35 height 13
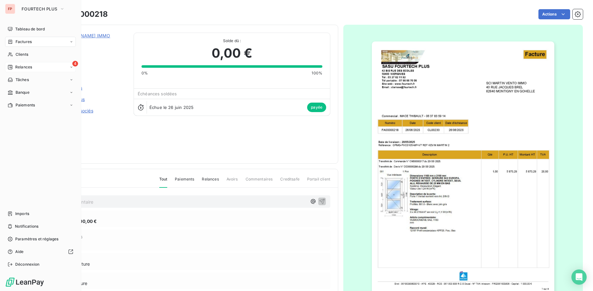
click at [29, 67] on span "Relances" at bounding box center [23, 67] width 17 height 6
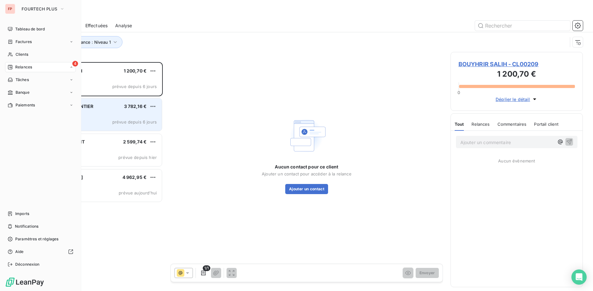
scroll to position [229, 133]
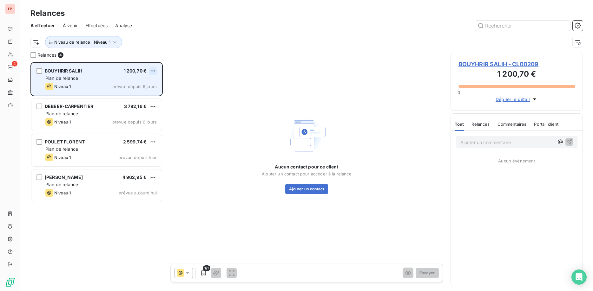
click at [151, 70] on html "FP 4 Relances À effectuer À venir Effectuées Analyse Niveau de relance : Niveau…" at bounding box center [296, 145] width 593 height 291
click at [136, 82] on div "Replanifier cette action" at bounding box center [125, 84] width 57 height 10
select select "8"
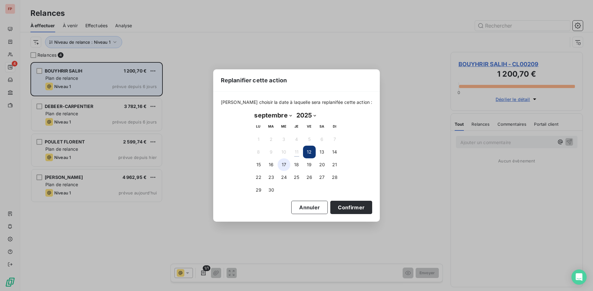
click at [285, 164] on button "17" at bounding box center [284, 165] width 13 height 13
click at [350, 206] on button "Confirmer" at bounding box center [351, 207] width 42 height 13
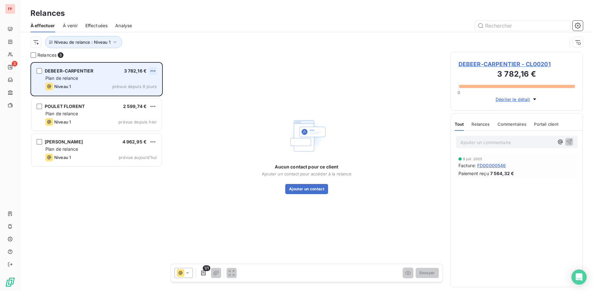
click at [153, 69] on html "FP 3 Relances À effectuer À venir Effectuées Analyse Niveau de relance : Niveau…" at bounding box center [296, 145] width 593 height 291
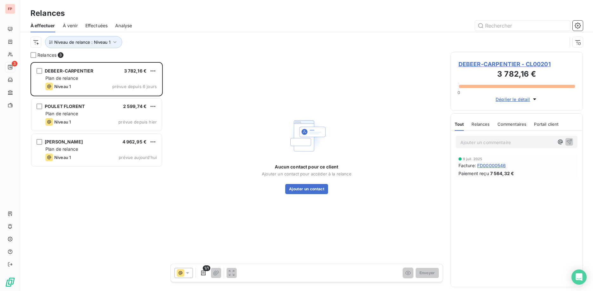
scroll to position [229, 133]
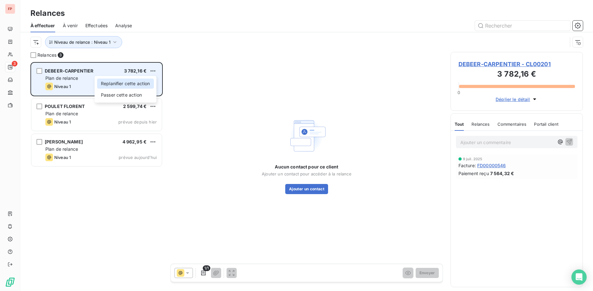
click at [144, 84] on div "Replanifier cette action" at bounding box center [125, 84] width 57 height 10
select select "8"
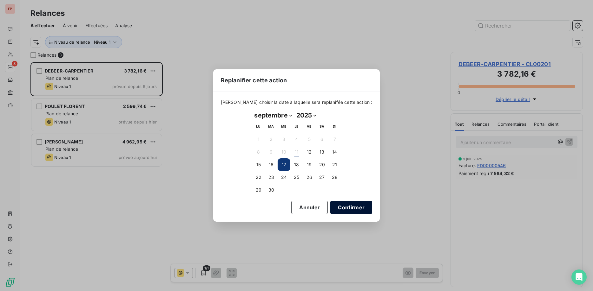
click at [339, 206] on button "Confirmer" at bounding box center [351, 207] width 42 height 13
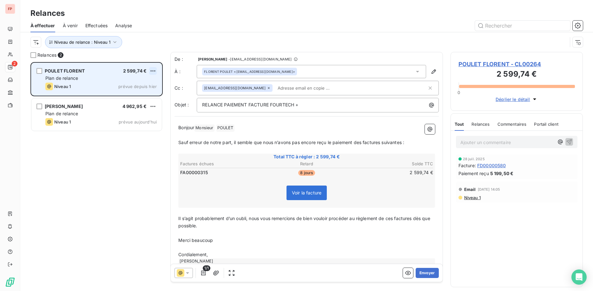
click at [154, 70] on html "FP 2 Relances À effectuer À venir Effectuées Analyse Niveau de relance : Niveau…" at bounding box center [296, 145] width 593 height 291
click at [136, 83] on div "Replanifier cette action" at bounding box center [125, 84] width 57 height 10
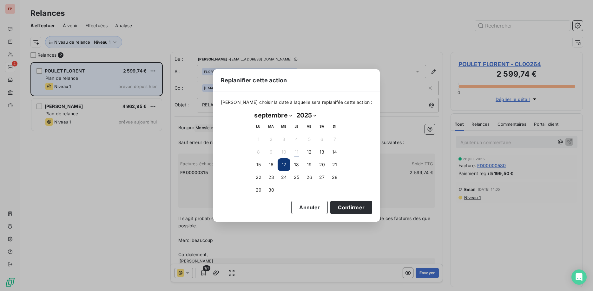
click at [252, 110] on select "janvier février mars avril mai juin juillet août septembre octobre novembre déc…" at bounding box center [273, 115] width 42 height 10
select select "9"
click option "octobre" at bounding box center [0, 0] width 0 height 0
click at [285, 139] on button "1" at bounding box center [284, 139] width 13 height 13
click at [343, 206] on button "Confirmer" at bounding box center [351, 207] width 42 height 13
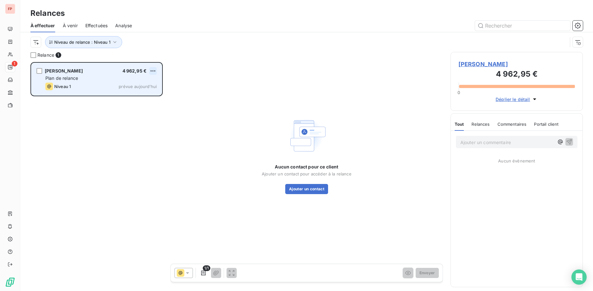
click at [153, 69] on html "FP 1 Relances À effectuer À venir Effectuées Analyse Niveau de relance : Niveau…" at bounding box center [296, 145] width 593 height 291
click at [137, 83] on div "Replanifier cette action" at bounding box center [125, 84] width 57 height 10
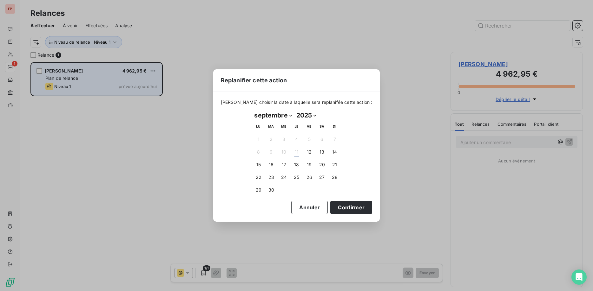
click at [252, 110] on select "janvier février mars avril mai juin juillet août septembre octobre novembre déc…" at bounding box center [273, 115] width 42 height 10
select select "9"
click option "octobre" at bounding box center [0, 0] width 0 height 0
click at [339, 206] on button "Confirmer" at bounding box center [351, 207] width 42 height 13
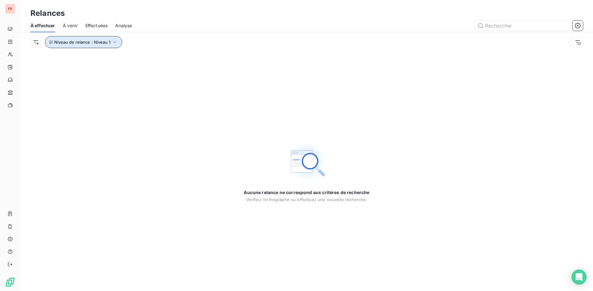
click at [107, 46] on button "Niveau de relance : Niveau 1" at bounding box center [83, 42] width 77 height 12
click at [152, 60] on span "Niveau 1" at bounding box center [146, 59] width 18 height 6
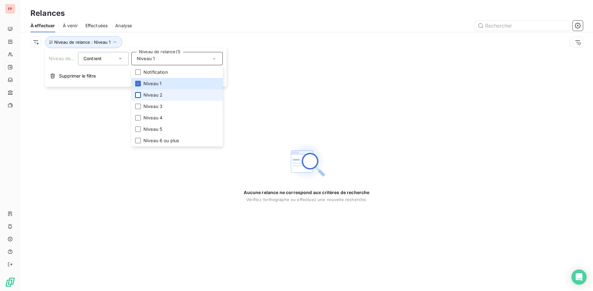
click at [139, 95] on div at bounding box center [138, 95] width 6 height 6
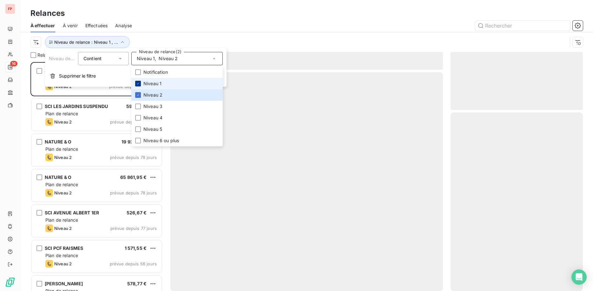
scroll to position [229, 133]
click at [137, 83] on icon at bounding box center [138, 84] width 4 height 4
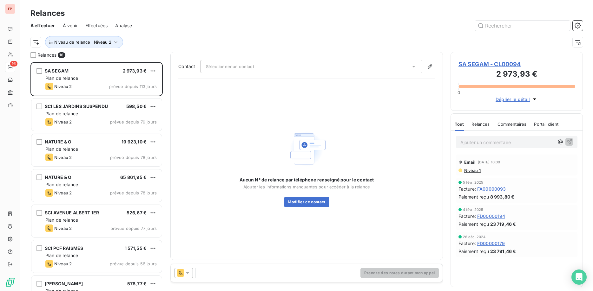
click at [148, 36] on div "Niveau de relance : Niveau 2" at bounding box center [298, 42] width 537 height 12
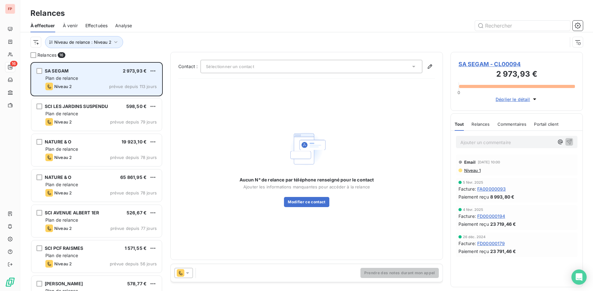
click at [92, 85] on div "Niveau 2 prévue depuis 113 jours" at bounding box center [100, 87] width 111 height 8
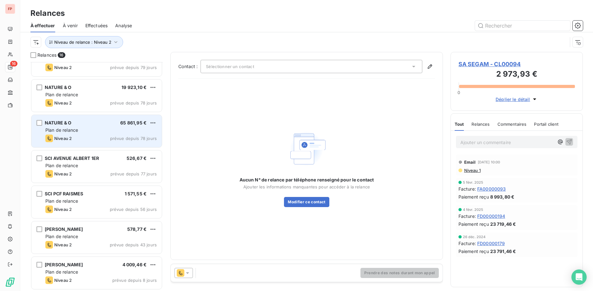
scroll to position [65, 0]
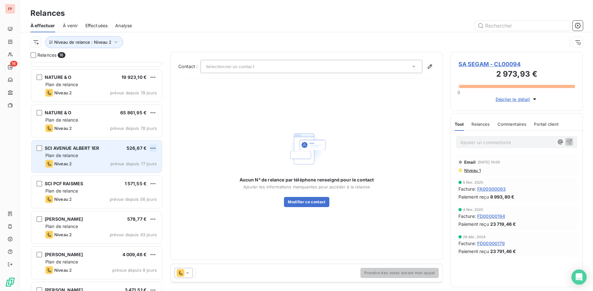
click at [155, 149] on html "FP 16 Relances À effectuer À venir Effectuées Analyse Niveau de relance : Nivea…" at bounding box center [296, 145] width 593 height 291
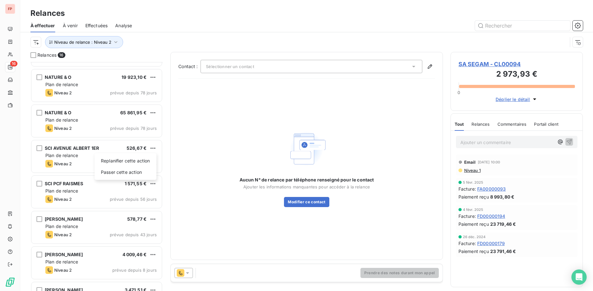
click at [187, 272] on html "FP 16 Relances À effectuer À venir Effectuées Analyse Niveau de relance : Nivea…" at bounding box center [296, 145] width 593 height 291
click at [187, 272] on icon at bounding box center [187, 273] width 6 height 6
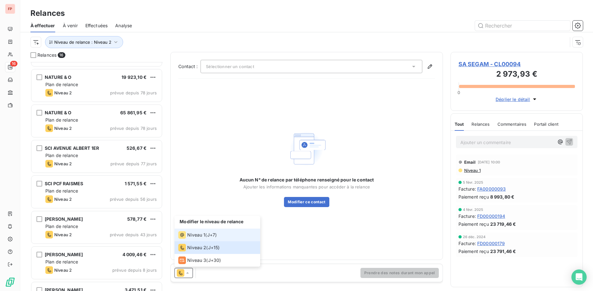
click at [199, 236] on span "Niveau 1" at bounding box center [196, 235] width 18 height 6
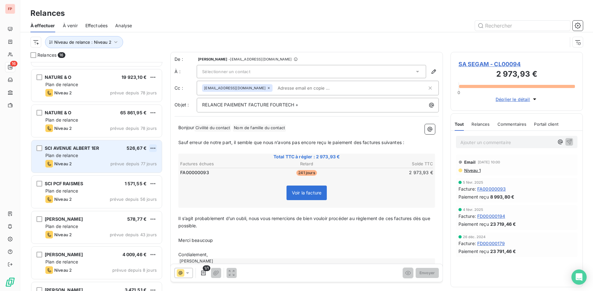
click at [153, 146] on html "FP 16 Relances À effectuer À venir Effectuées Analyse Niveau de relance : Nivea…" at bounding box center [296, 145] width 593 height 291
click at [138, 159] on div "Replanifier cette action" at bounding box center [125, 161] width 57 height 10
select select "8"
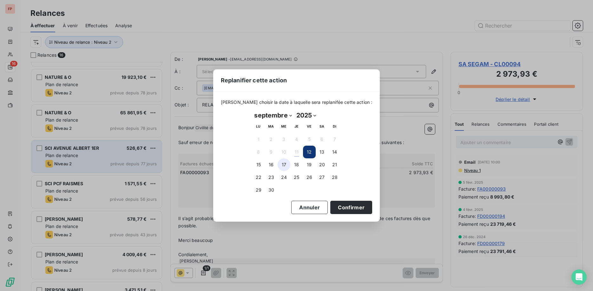
click at [283, 164] on button "17" at bounding box center [284, 165] width 13 height 13
click at [346, 207] on button "Confirmer" at bounding box center [351, 207] width 42 height 13
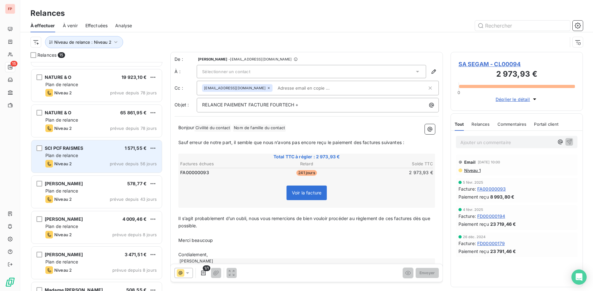
click at [95, 157] on div "Plan de relance" at bounding box center [100, 156] width 111 height 6
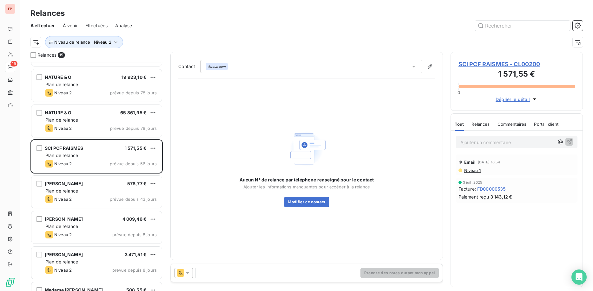
click at [494, 64] on span "SCI PCF RAISMES - CL00200" at bounding box center [516, 64] width 116 height 9
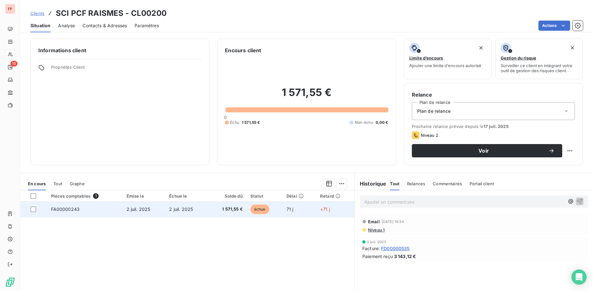
click at [199, 207] on td "2 juil. 2025" at bounding box center [186, 209] width 43 height 15
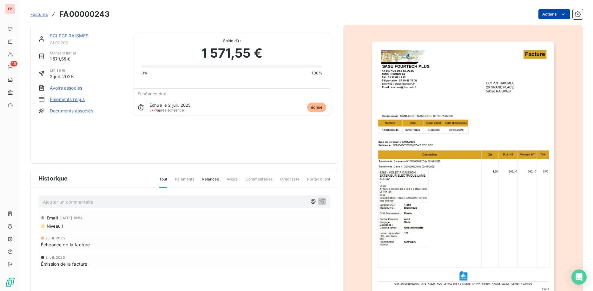
click at [557, 12] on html "FP 15 Factures FA00000243 Actions SCI PCF RAISMES CL00200 Montant initial 1 571…" at bounding box center [296, 145] width 593 height 291
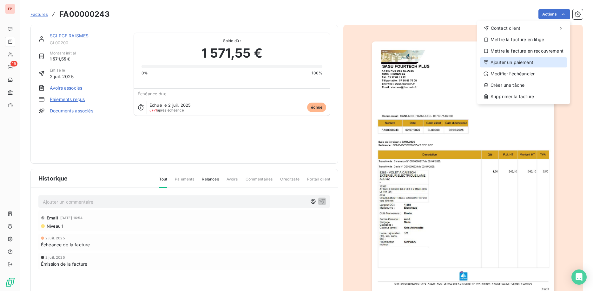
click at [509, 60] on div "Ajouter un paiement" at bounding box center [524, 62] width 88 height 10
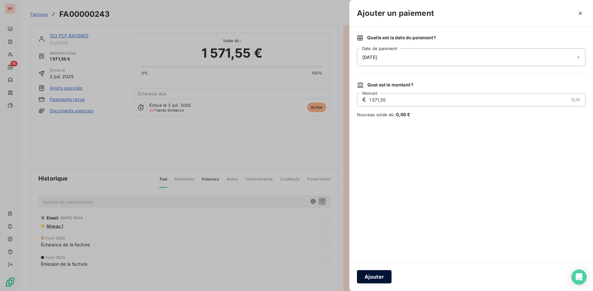
drag, startPoint x: 386, startPoint y: 271, endPoint x: 383, endPoint y: 270, distance: 3.5
click at [385, 271] on button "Ajouter" at bounding box center [374, 277] width 35 height 13
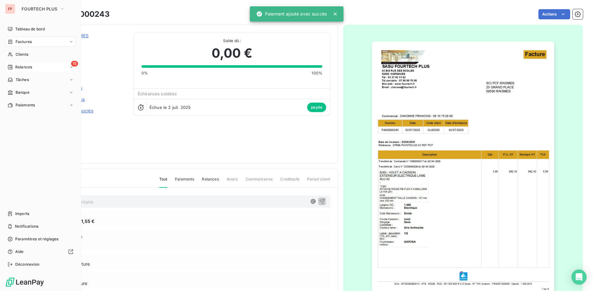
click at [23, 69] on span "Relances" at bounding box center [23, 67] width 17 height 6
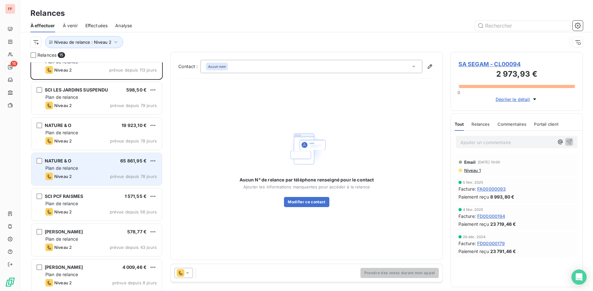
scroll to position [33, 0]
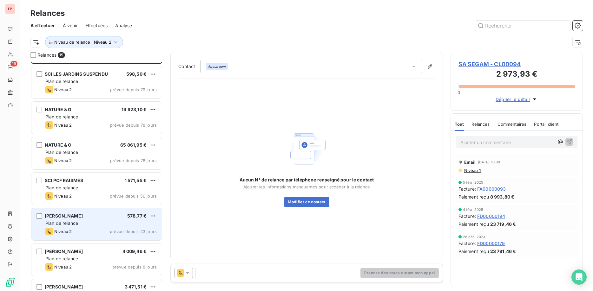
click at [98, 224] on div "Plan de relance" at bounding box center [100, 223] width 111 height 6
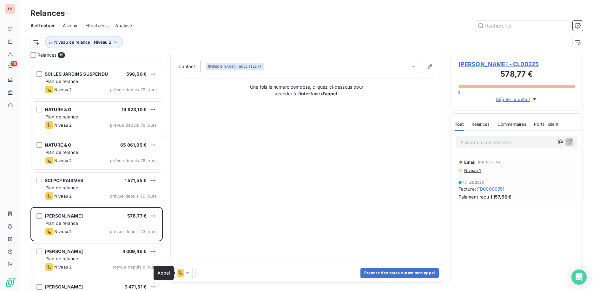
click at [184, 272] on icon at bounding box center [181, 274] width 8 height 8
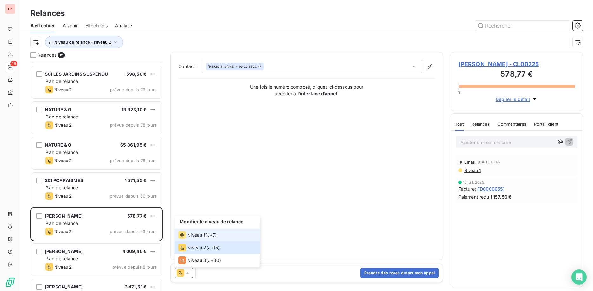
click at [189, 236] on span "Niveau 1" at bounding box center [196, 235] width 18 height 6
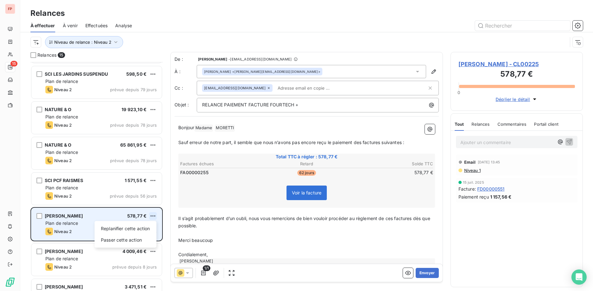
click at [155, 214] on html "FP 15 Relances À effectuer À venir Effectuées Analyse Niveau de relance : Nivea…" at bounding box center [296, 145] width 593 height 291
click at [131, 227] on div "Replanifier cette action" at bounding box center [125, 229] width 57 height 10
select select "8"
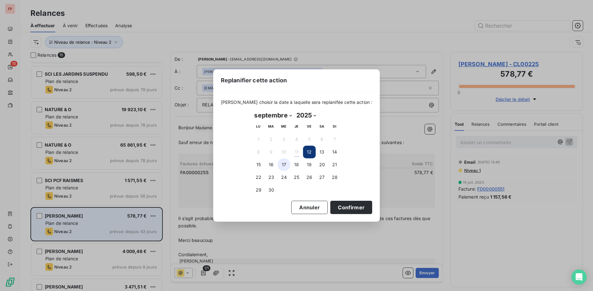
click at [284, 166] on button "17" at bounding box center [284, 165] width 13 height 13
drag, startPoint x: 341, startPoint y: 204, endPoint x: 37, endPoint y: 231, distance: 305.0
click at [341, 204] on button "Confirmer" at bounding box center [351, 207] width 42 height 13
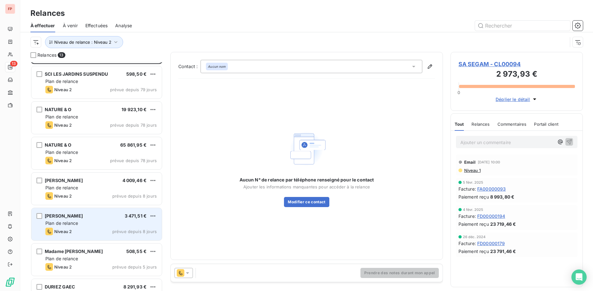
drag, startPoint x: 115, startPoint y: 234, endPoint x: 124, endPoint y: 234, distance: 8.6
click at [115, 234] on span "prévue depuis 8 jours" at bounding box center [134, 231] width 44 height 5
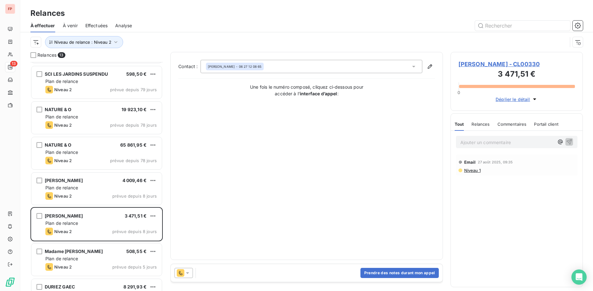
click at [187, 274] on icon at bounding box center [187, 274] width 3 height 2
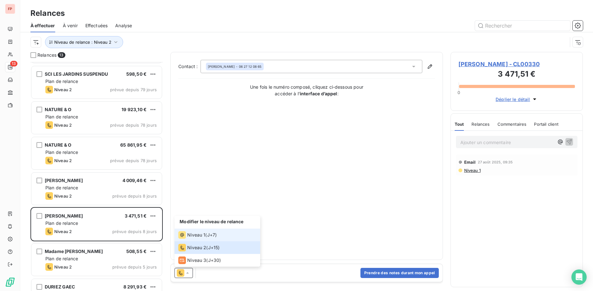
click at [205, 232] on span "Niveau 1" at bounding box center [196, 235] width 18 height 6
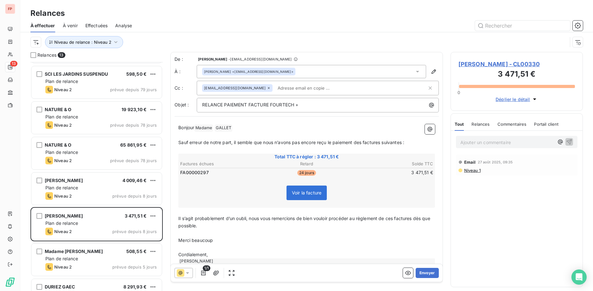
click at [187, 273] on icon at bounding box center [187, 274] width 3 height 2
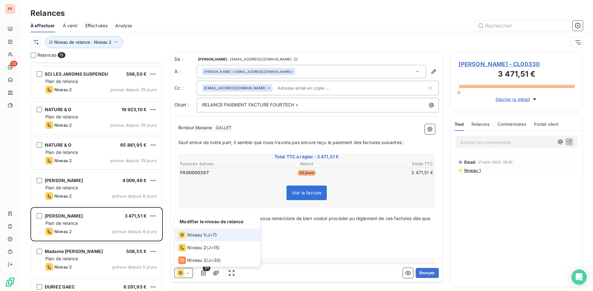
click at [191, 237] on span "Niveau 1" at bounding box center [196, 235] width 18 height 6
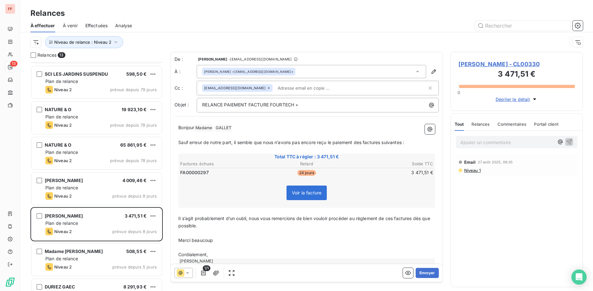
click at [275, 87] on input "text" at bounding box center [311, 88] width 73 height 10
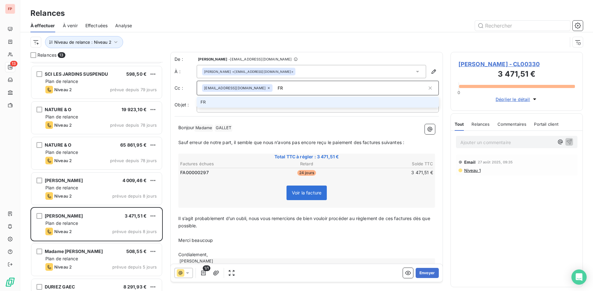
type input "F"
type input "[PERSON_NAME][EMAIL_ADDRESS][DOMAIN_NAME]"
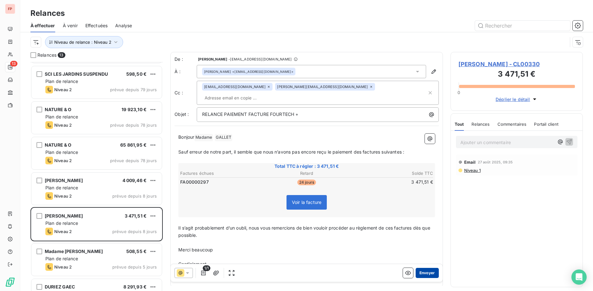
click at [428, 270] on button "Envoyer" at bounding box center [426, 273] width 23 height 10
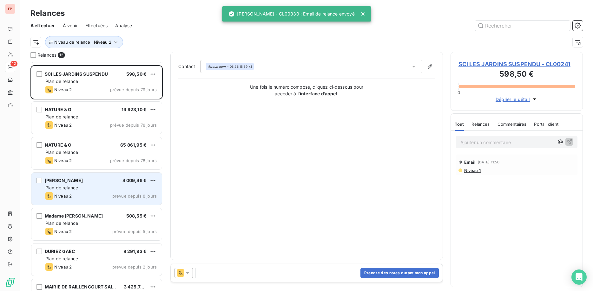
click at [95, 189] on div "Plan de relance" at bounding box center [100, 188] width 111 height 6
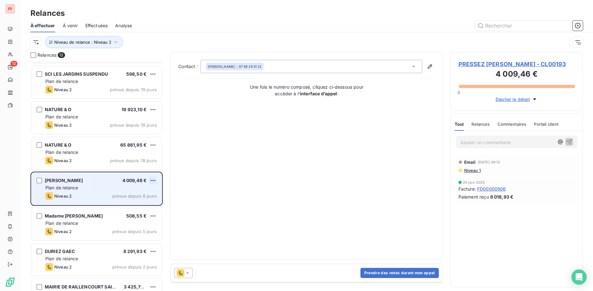
click at [153, 179] on html "FP 12 Relances À effectuer À venir Effectuées Analyse Niveau de relance : Nivea…" at bounding box center [296, 145] width 593 height 291
click at [139, 193] on div "Replanifier cette action" at bounding box center [125, 193] width 57 height 10
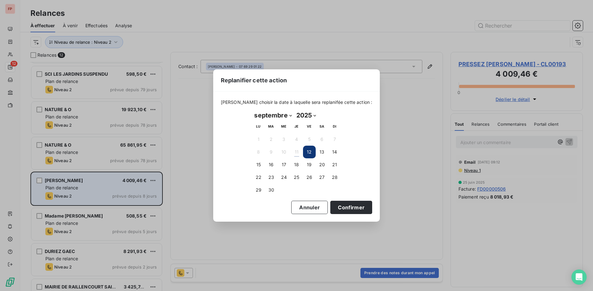
click at [252, 110] on select "janvier février mars avril mai juin juillet août septembre octobre novembre déc…" at bounding box center [273, 115] width 42 height 10
select select "9"
click option "octobre" at bounding box center [0, 0] width 0 height 0
click at [297, 206] on button "Annuler" at bounding box center [309, 207] width 36 height 13
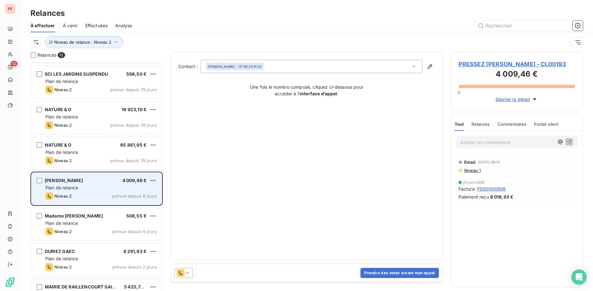
click at [183, 272] on icon at bounding box center [181, 274] width 8 height 8
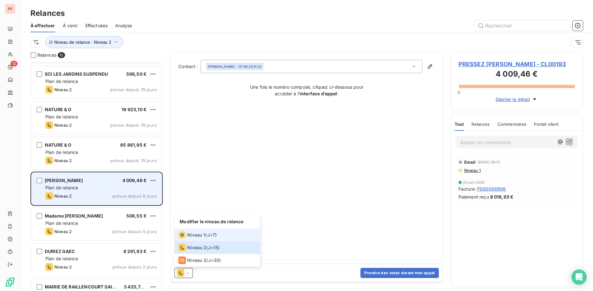
click at [198, 234] on span "Niveau 1" at bounding box center [196, 235] width 18 height 6
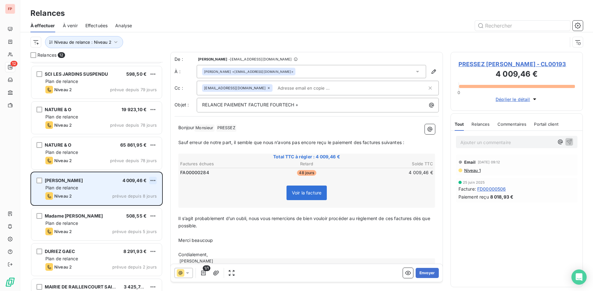
click at [153, 180] on html "FP 12 Relances À effectuer À venir Effectuées Analyse Niveau de relance : Nivea…" at bounding box center [296, 145] width 593 height 291
click at [138, 192] on div "Replanifier cette action" at bounding box center [125, 193] width 57 height 10
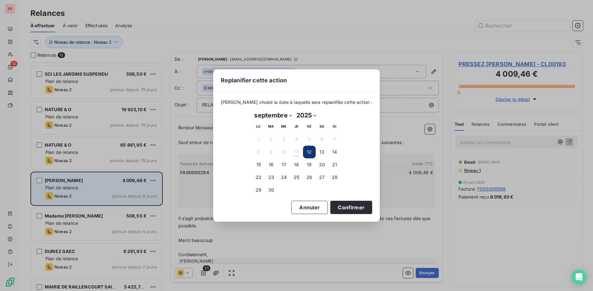
click at [252, 110] on select "janvier février mars avril mai juin juillet août septembre octobre novembre déc…" at bounding box center [273, 115] width 42 height 10
select select "9"
click option "octobre" at bounding box center [0, 0] width 0 height 0
click at [284, 136] on button "1" at bounding box center [284, 139] width 13 height 13
click at [339, 206] on button "Confirmer" at bounding box center [351, 207] width 42 height 13
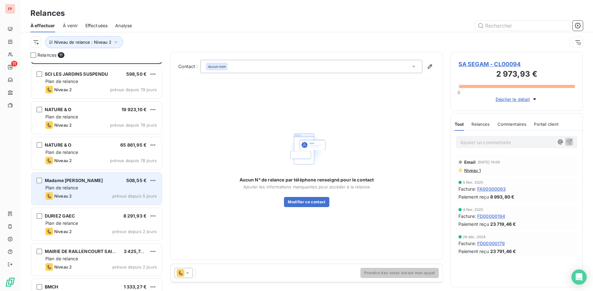
click at [85, 186] on div "Plan de relance" at bounding box center [100, 188] width 111 height 6
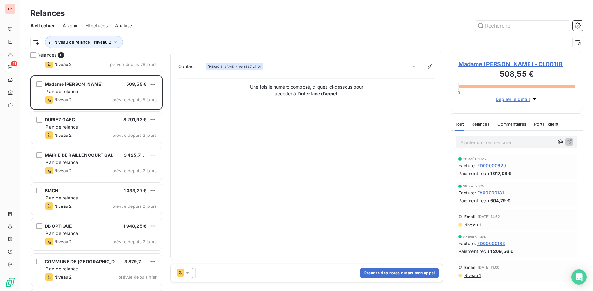
scroll to position [130, 0]
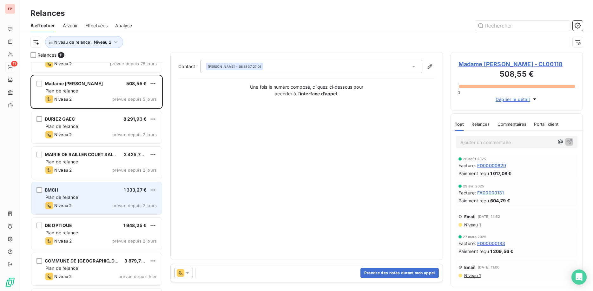
click at [104, 205] on div "Niveau 2 prévue depuis 2 jours" at bounding box center [100, 206] width 111 height 8
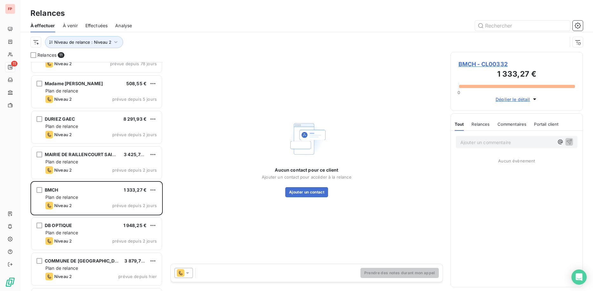
click at [489, 65] on span "BMCH - CL00332" at bounding box center [516, 64] width 116 height 9
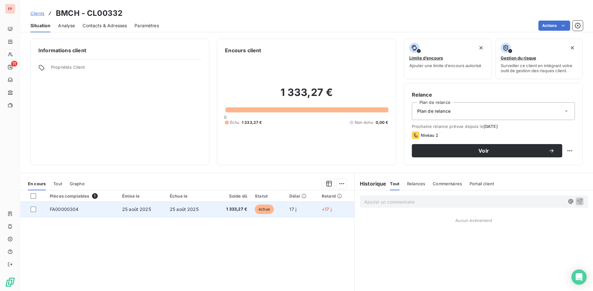
click at [219, 209] on span "1 333,27 €" at bounding box center [232, 209] width 30 height 6
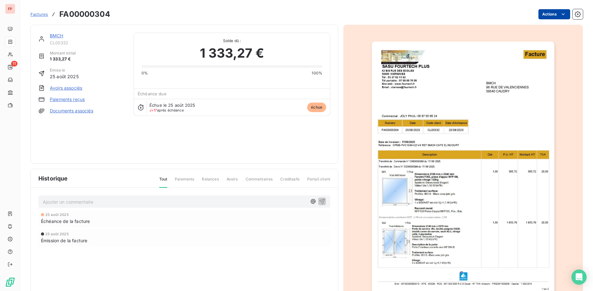
click at [555, 15] on html "FP 11 Factures FA00000304 Actions BMCH CL00332 Montant initial 1 333,27 € Émise…" at bounding box center [296, 145] width 593 height 291
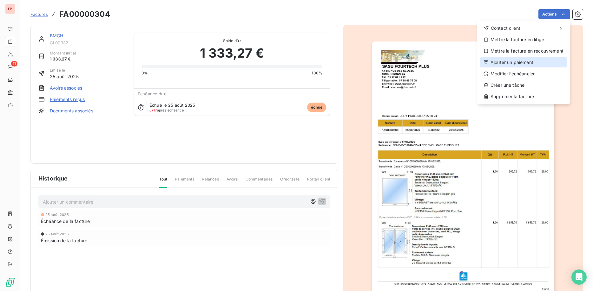
click at [515, 63] on div "Ajouter un paiement" at bounding box center [524, 62] width 88 height 10
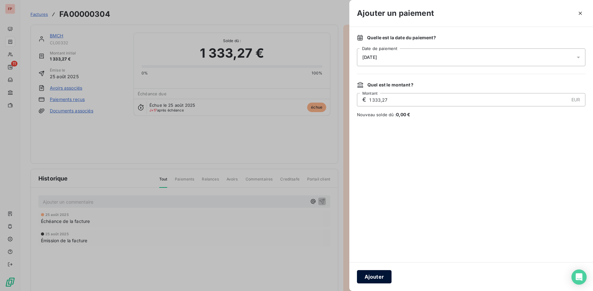
click at [381, 277] on button "Ajouter" at bounding box center [374, 277] width 35 height 13
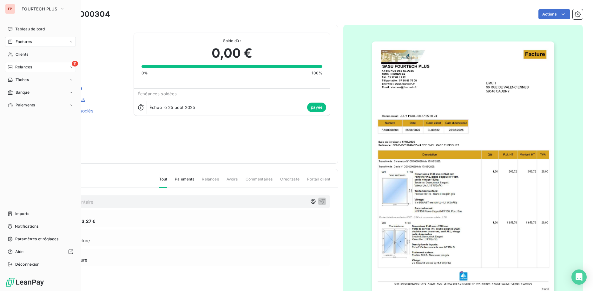
click at [24, 64] on div "11 Relances" at bounding box center [40, 67] width 71 height 10
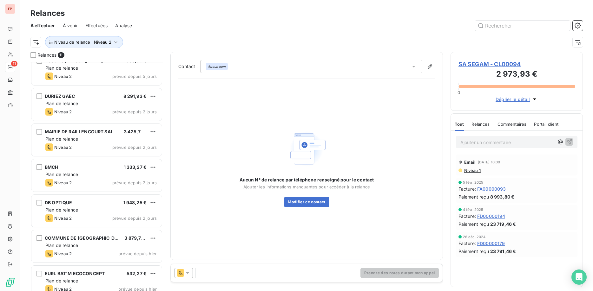
scroll to position [162, 0]
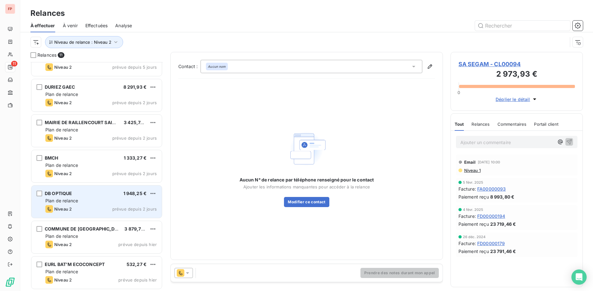
click at [107, 199] on div "Plan de relance" at bounding box center [100, 201] width 111 height 6
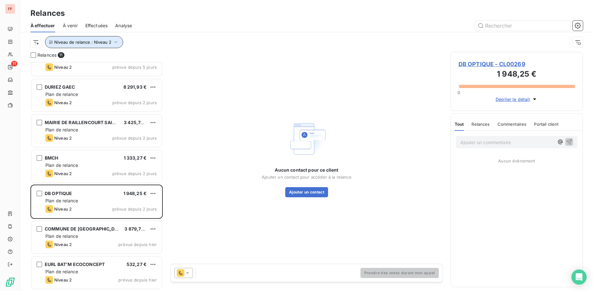
click at [114, 43] on icon "button" at bounding box center [115, 42] width 3 height 2
click at [153, 59] on span "Niveau 2" at bounding box center [146, 59] width 19 height 6
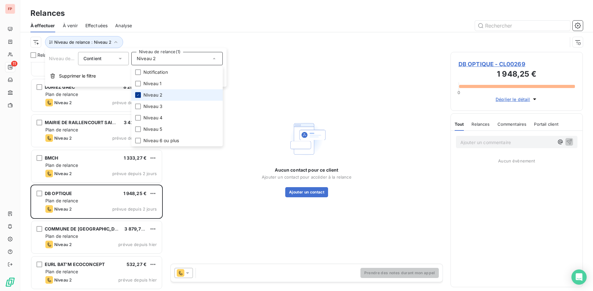
click at [137, 94] on icon at bounding box center [138, 95] width 4 height 4
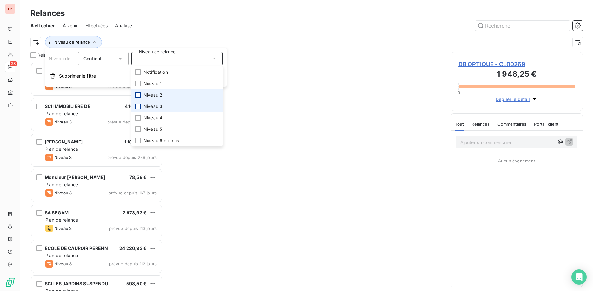
scroll to position [229, 133]
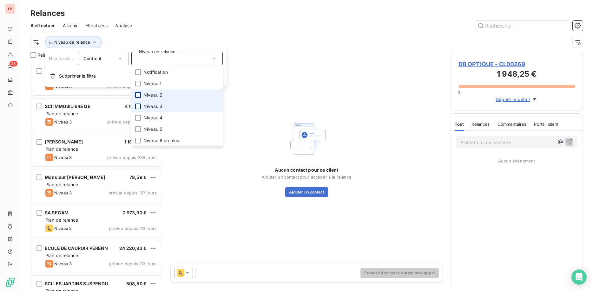
click at [137, 107] on div at bounding box center [138, 107] width 6 height 6
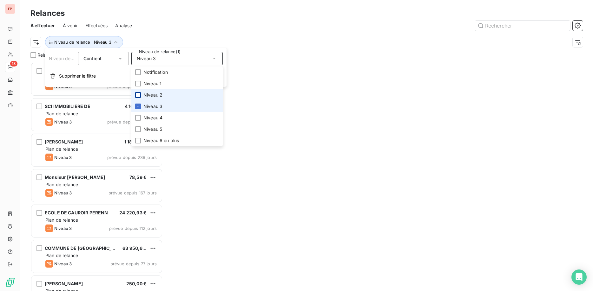
scroll to position [229, 133]
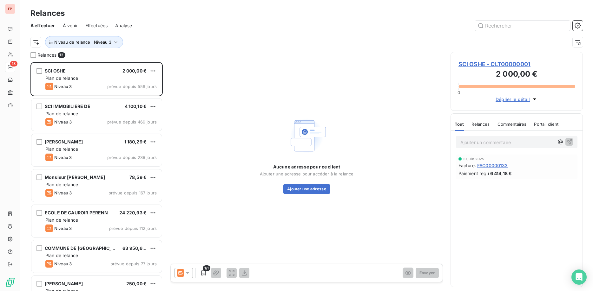
click at [174, 35] on div "Niveau de relance : Niveau 3" at bounding box center [306, 42] width 552 height 20
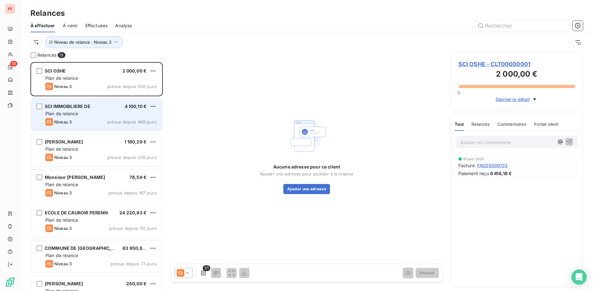
click at [91, 115] on div "Plan de relance" at bounding box center [100, 114] width 111 height 6
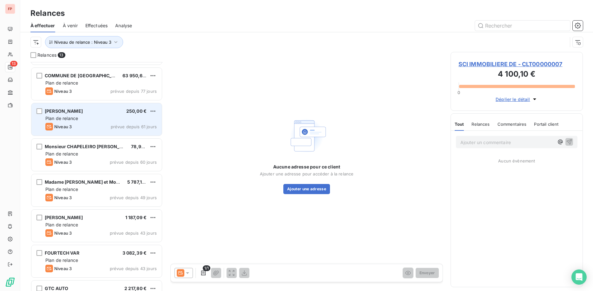
scroll to position [194, 0]
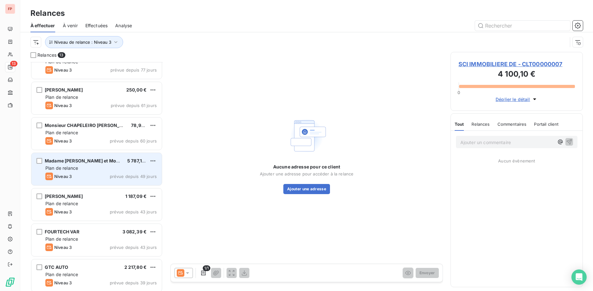
click at [102, 164] on div "Madame [PERSON_NAME] et Monsieur" at bounding box center [83, 161] width 77 height 6
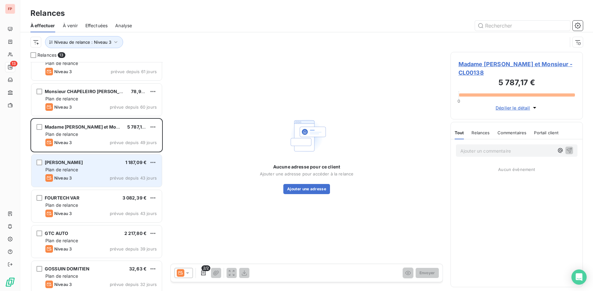
scroll to position [233, 0]
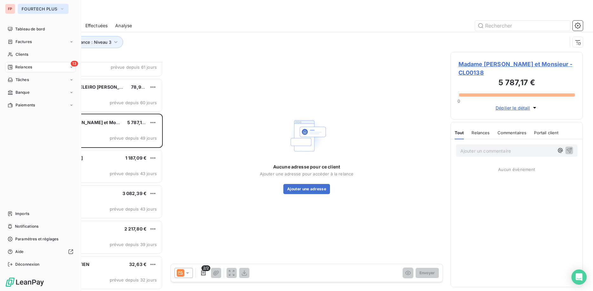
click at [29, 7] on span "FOURTECH PLUS" at bounding box center [40, 8] width 36 height 5
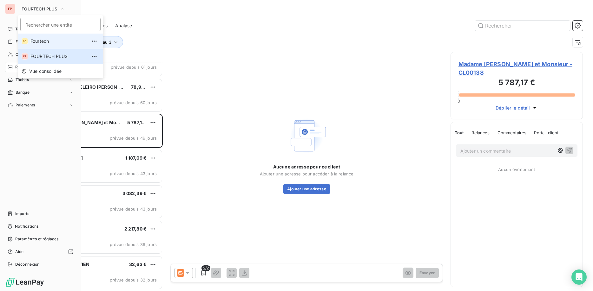
click at [42, 39] on span "Fourtech" at bounding box center [58, 41] width 56 height 6
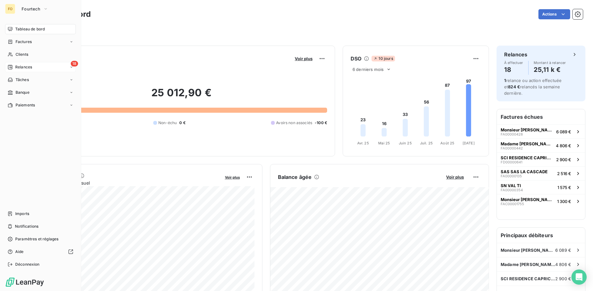
click at [24, 65] on span "Relances" at bounding box center [23, 67] width 17 height 6
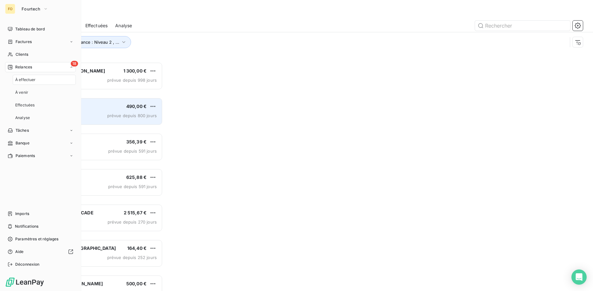
scroll to position [229, 133]
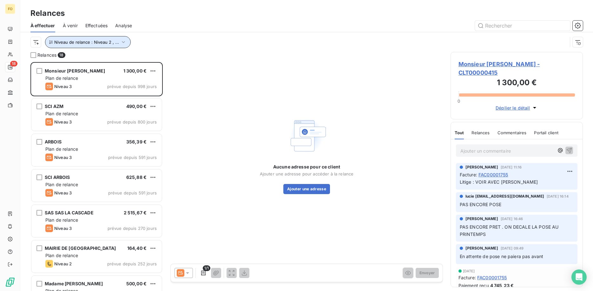
click at [125, 38] on button "Niveau de relance : Niveau 2 , ..." at bounding box center [88, 42] width 86 height 12
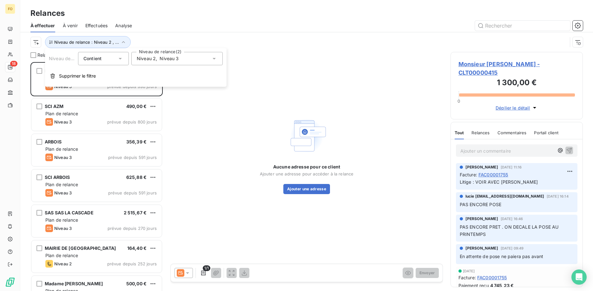
click at [160, 59] on span "Niveau 3" at bounding box center [169, 59] width 19 height 6
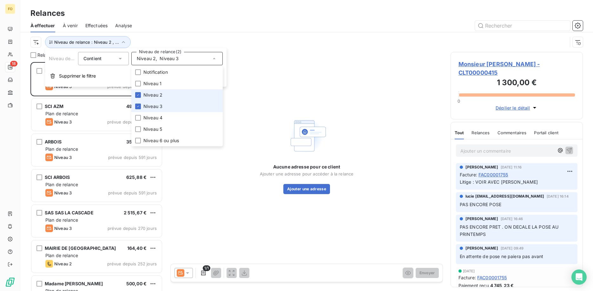
drag, startPoint x: 139, startPoint y: 106, endPoint x: 138, endPoint y: 100, distance: 5.7
click at [139, 105] on icon at bounding box center [138, 107] width 4 height 4
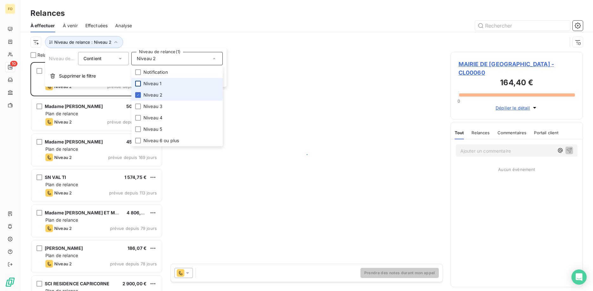
drag, startPoint x: 138, startPoint y: 96, endPoint x: 138, endPoint y: 86, distance: 9.8
click at [138, 95] on icon at bounding box center [138, 95] width 4 height 4
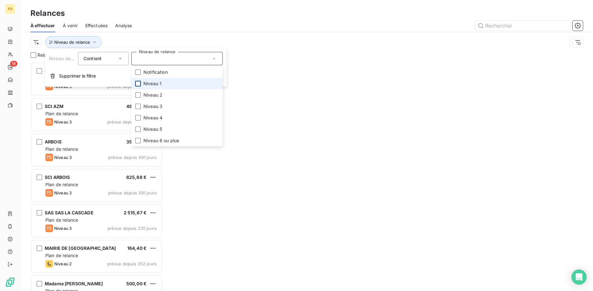
click at [138, 83] on div at bounding box center [138, 84] width 6 height 6
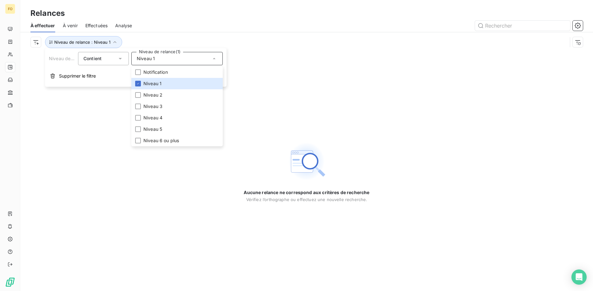
click at [161, 41] on div "Niveau de relance : Niveau 1" at bounding box center [298, 42] width 537 height 12
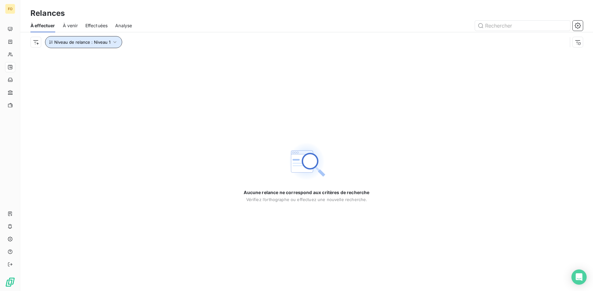
click at [112, 41] on icon "button" at bounding box center [115, 42] width 6 height 6
click at [142, 54] on div "Niveau 1" at bounding box center [176, 58] width 91 height 13
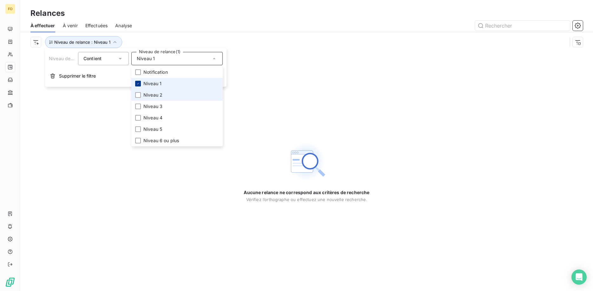
drag, startPoint x: 137, startPoint y: 95, endPoint x: 140, endPoint y: 85, distance: 10.1
click at [137, 95] on div at bounding box center [138, 95] width 6 height 6
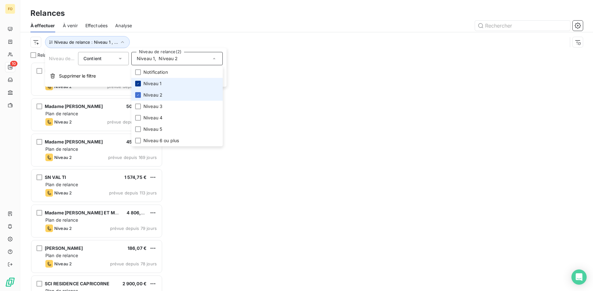
scroll to position [229, 133]
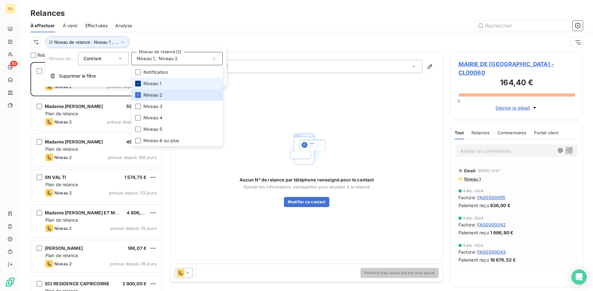
click at [139, 82] on icon at bounding box center [138, 84] width 4 height 4
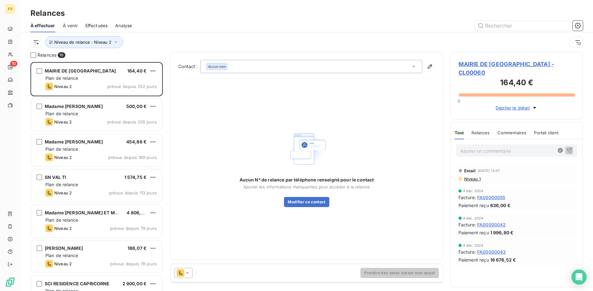
click at [149, 36] on div "Niveau de relance : Niveau 2" at bounding box center [298, 42] width 537 height 12
click at [523, 63] on span "MAIRIE DE [GEOGRAPHIC_DATA] - CL00060" at bounding box center [516, 68] width 116 height 17
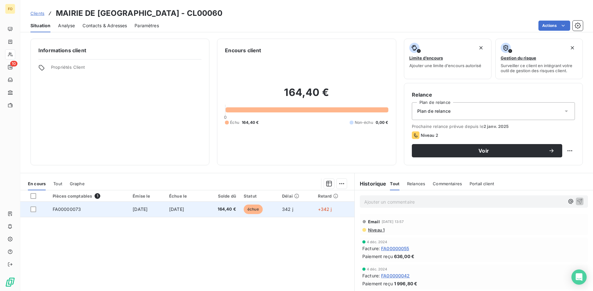
click at [184, 207] on span "[DATE]" at bounding box center [176, 209] width 15 height 5
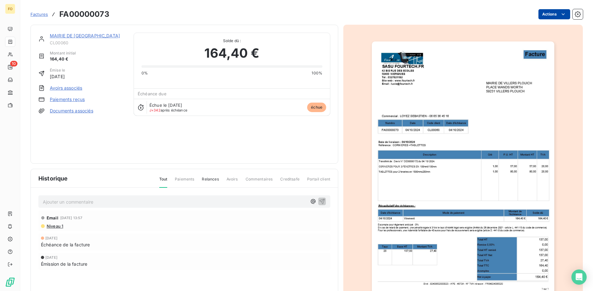
click at [560, 13] on html "FO 10 Factures FA00000073 Actions MAIRIE DE [GEOGRAPHIC_DATA] CL00060 Montant i…" at bounding box center [296, 145] width 593 height 291
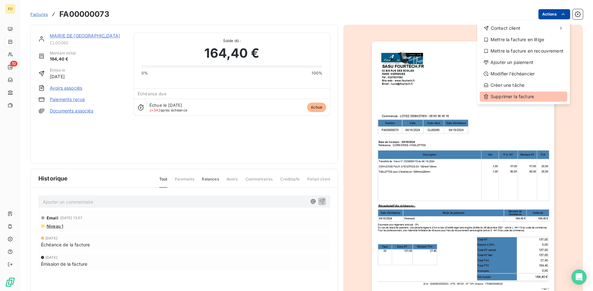
click at [509, 95] on div "Supprimer la facture" at bounding box center [524, 97] width 88 height 10
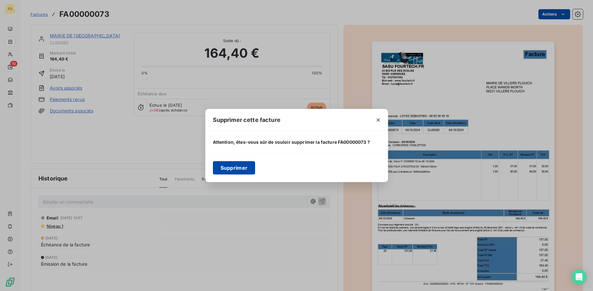
click at [232, 168] on button "Supprimer" at bounding box center [234, 167] width 43 height 13
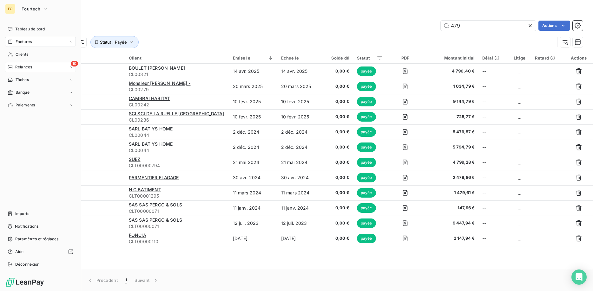
click at [23, 66] on span "Relances" at bounding box center [23, 67] width 17 height 6
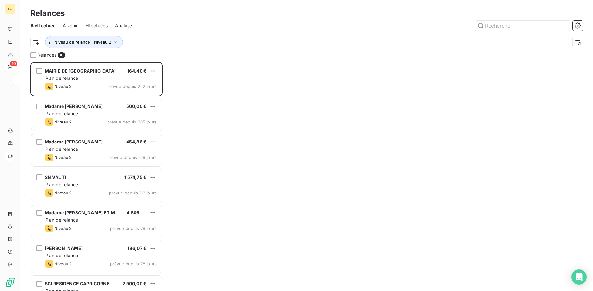
scroll to position [229, 133]
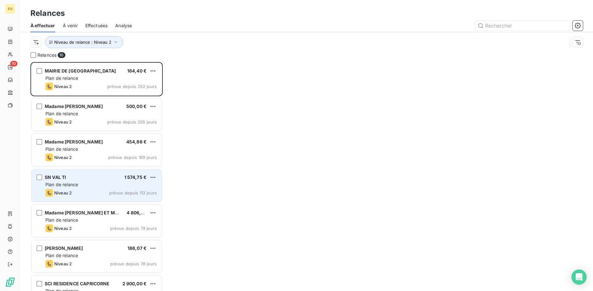
click at [89, 181] on div "SN VAL TI 1 574,75 € Plan de relance Niveau 2 prévue depuis 113 jours" at bounding box center [96, 186] width 130 height 32
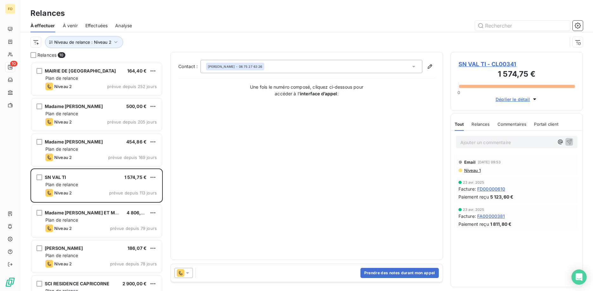
click at [494, 63] on span "SN VAL TI - CL00341" at bounding box center [516, 64] width 116 height 9
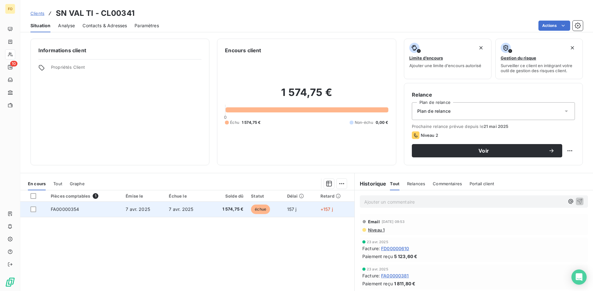
click at [210, 213] on td "1 574,75 €" at bounding box center [227, 209] width 39 height 15
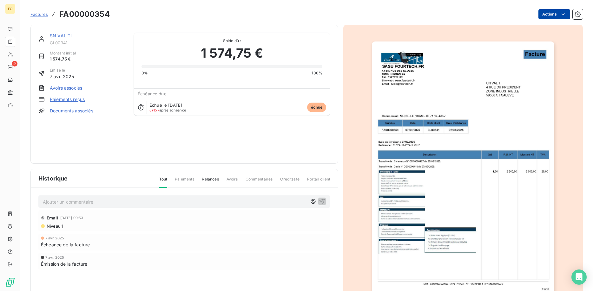
click at [557, 15] on html "FO 9 Factures FA00000354 Actions SN VAL TI CL00341 Montant initial 1 574,75 € É…" at bounding box center [296, 145] width 593 height 291
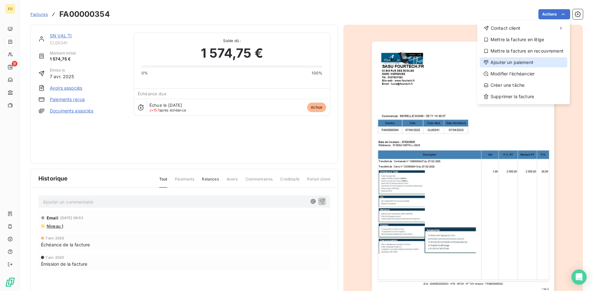
click at [518, 62] on div "Ajouter un paiement" at bounding box center [524, 62] width 88 height 10
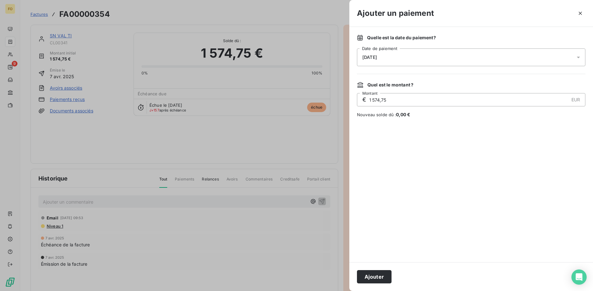
drag, startPoint x: 379, startPoint y: 278, endPoint x: 379, endPoint y: 281, distance: 3.5
click at [379, 278] on button "Ajouter" at bounding box center [374, 277] width 35 height 13
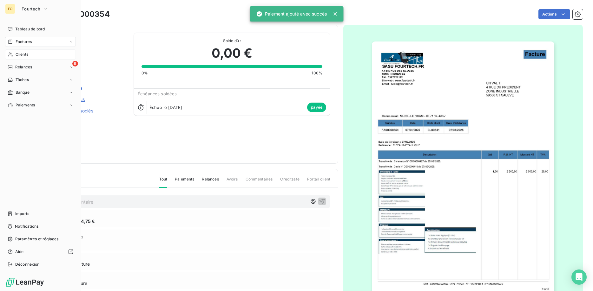
click at [20, 53] on span "Clients" at bounding box center [22, 55] width 13 height 6
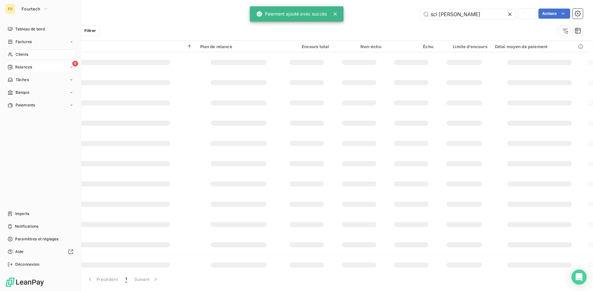
type input "sci [PERSON_NAME]"
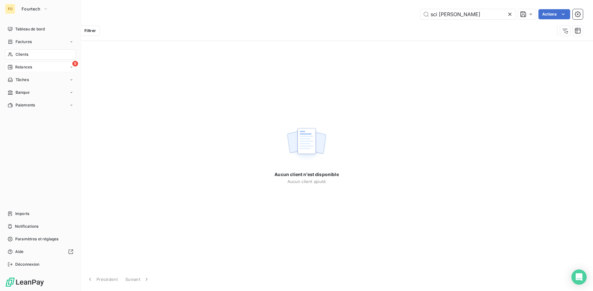
click at [22, 68] on span "Relances" at bounding box center [23, 67] width 17 height 6
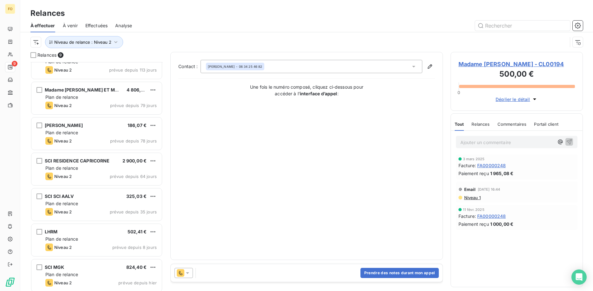
scroll to position [91, 0]
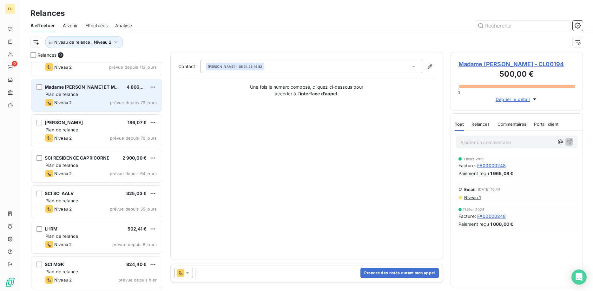
click at [94, 92] on div "Plan de relance" at bounding box center [100, 94] width 111 height 6
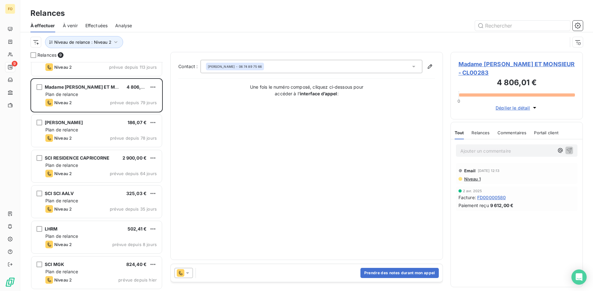
click at [509, 63] on span "Madame [PERSON_NAME] ET MONSIEUR - CL00283" at bounding box center [516, 68] width 116 height 17
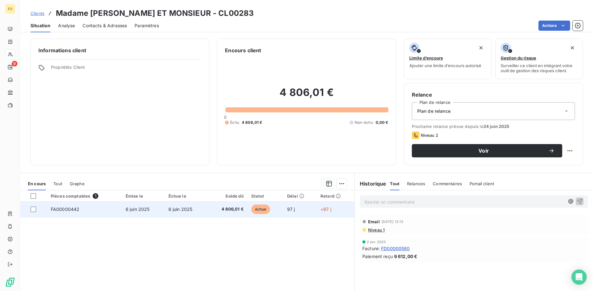
click at [179, 208] on span "6 juin 2025" at bounding box center [180, 209] width 24 height 5
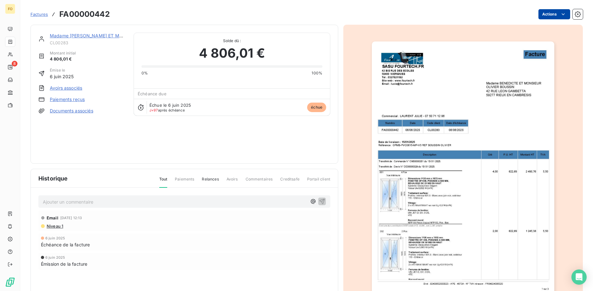
click at [552, 12] on html "FO 8 Factures FA00000442 Actions Madame [PERSON_NAME] ET MONSIEUR CL00283 Monta…" at bounding box center [296, 145] width 593 height 291
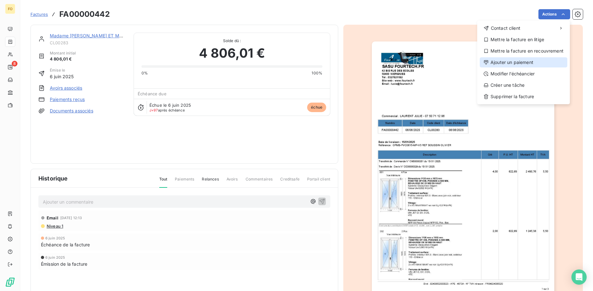
click at [505, 61] on div "Ajouter un paiement" at bounding box center [524, 62] width 88 height 10
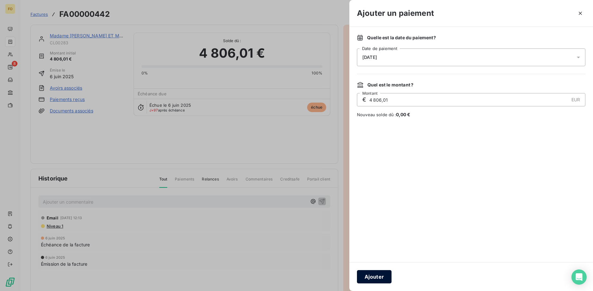
click at [376, 278] on button "Ajouter" at bounding box center [374, 277] width 35 height 13
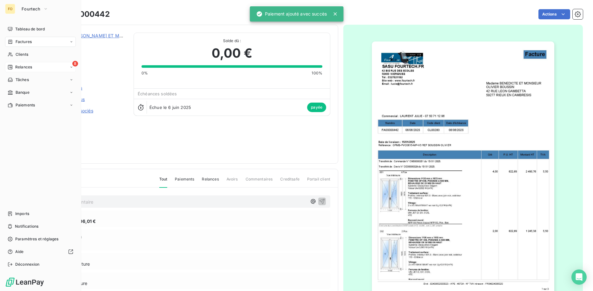
click at [26, 65] on span "Relances" at bounding box center [23, 67] width 17 height 6
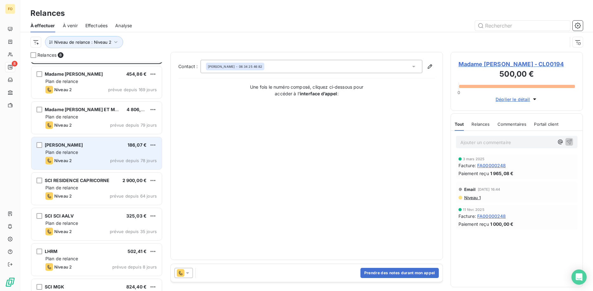
scroll to position [55, 0]
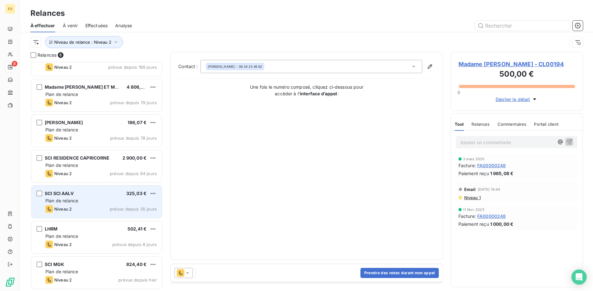
click at [97, 197] on div "SCI SCI AALV 325,03 € Plan de relance Niveau 2 prévue depuis 35 jours" at bounding box center [96, 202] width 130 height 32
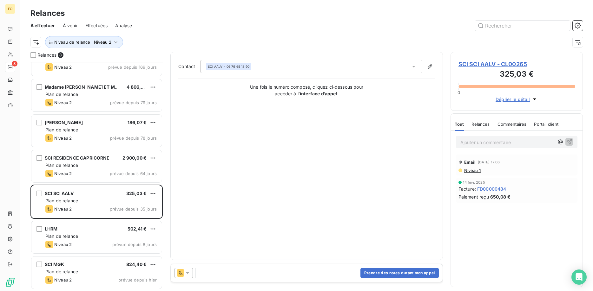
scroll to position [19, 0]
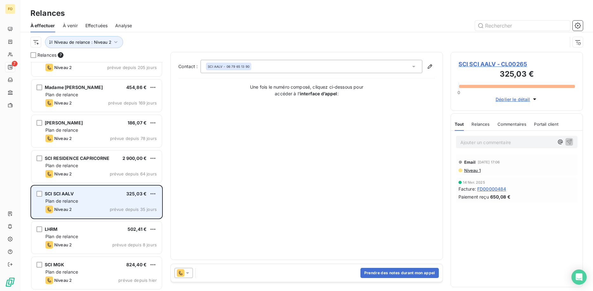
click at [104, 197] on div "SCI SCI AALV 325,03 €" at bounding box center [100, 194] width 111 height 6
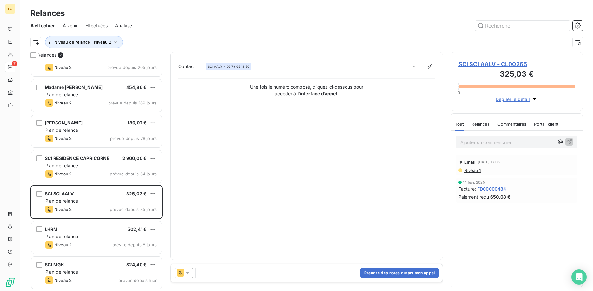
click at [186, 275] on icon at bounding box center [187, 273] width 6 height 6
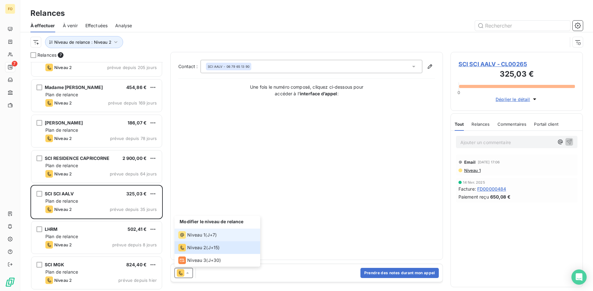
click at [197, 236] on span "Niveau 1" at bounding box center [196, 235] width 18 height 6
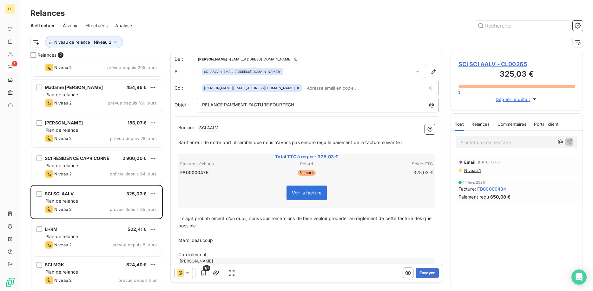
click at [304, 88] on input "text" at bounding box center [340, 88] width 73 height 10
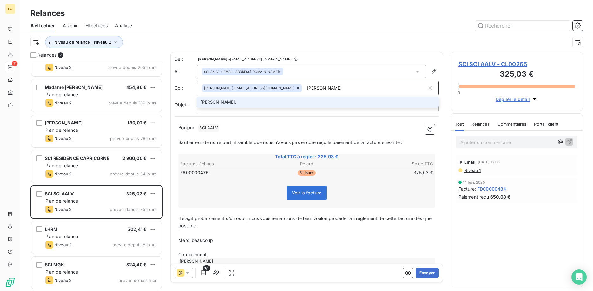
type input "[PERSON_NAME][EMAIL_ADDRESS][DOMAIN_NAME]"
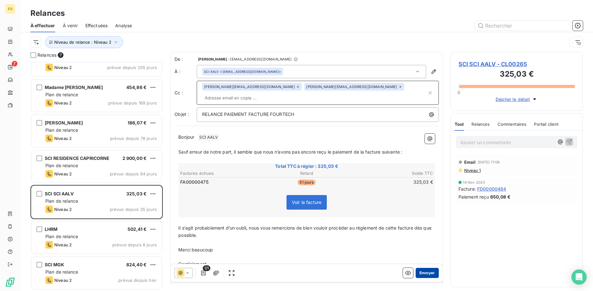
click at [433, 274] on button "Envoyer" at bounding box center [426, 273] width 23 height 10
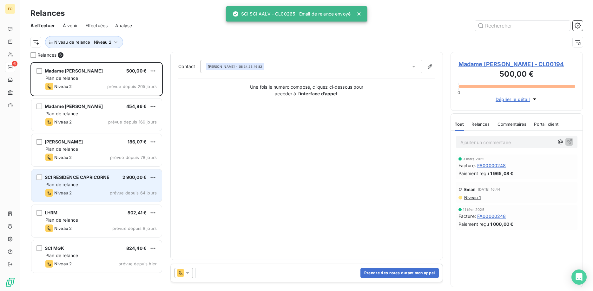
click at [101, 186] on div "Plan de relance" at bounding box center [100, 185] width 111 height 6
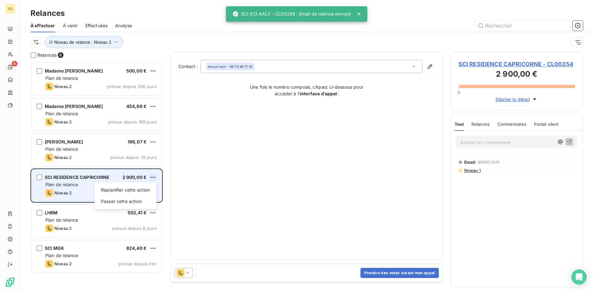
click at [153, 177] on html "FO 6 Relances À effectuer À venir Effectuées Analyse Niveau de relance : Niveau…" at bounding box center [296, 145] width 593 height 291
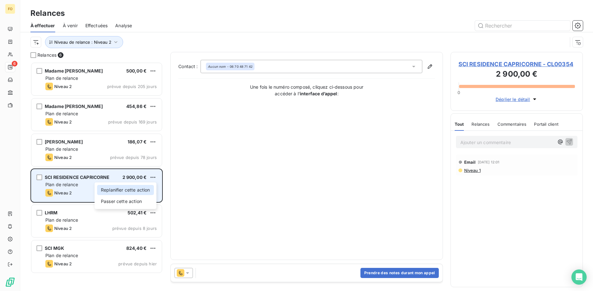
click at [140, 191] on div "Replanifier cette action" at bounding box center [125, 190] width 57 height 10
select select "8"
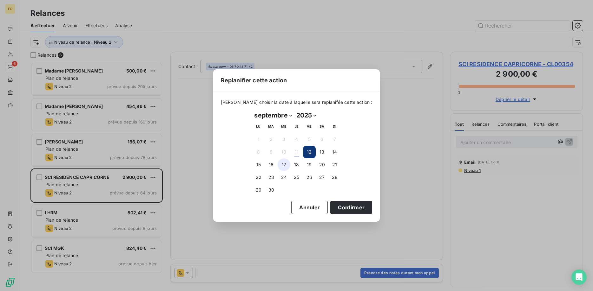
click at [284, 163] on button "17" at bounding box center [284, 165] width 13 height 13
click at [295, 206] on button "Annuler" at bounding box center [309, 207] width 36 height 13
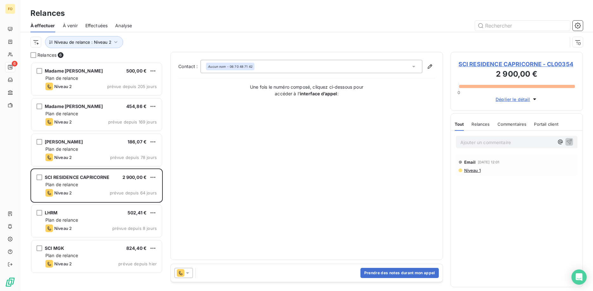
click at [186, 273] on icon at bounding box center [187, 274] width 3 height 2
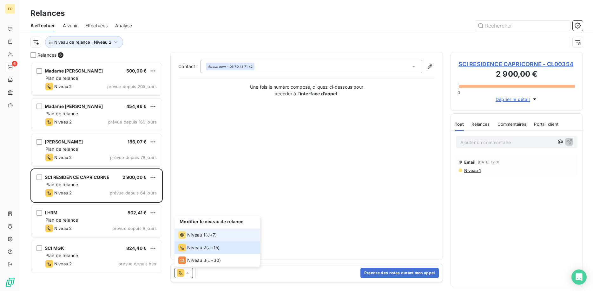
click at [199, 234] on span "Niveau 1" at bounding box center [196, 235] width 18 height 6
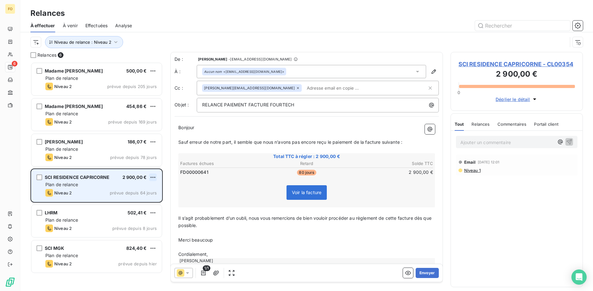
click at [154, 176] on html "FO 6 Relances À effectuer À venir Effectuées Analyse Niveau de relance : Niveau…" at bounding box center [296, 145] width 593 height 291
click at [140, 188] on div "Replanifier cette action" at bounding box center [125, 190] width 57 height 10
select select "8"
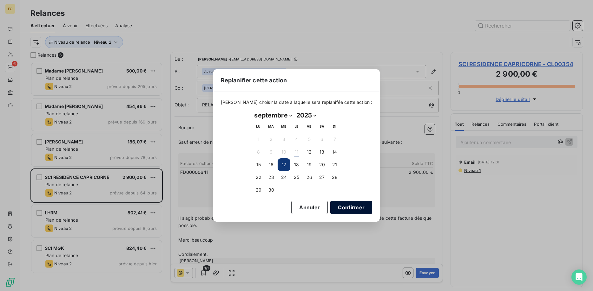
click at [345, 209] on button "Confirmer" at bounding box center [351, 207] width 42 height 13
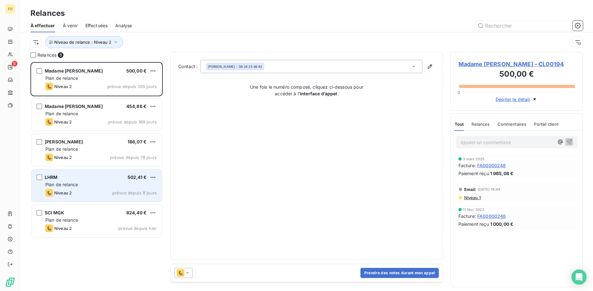
click at [93, 184] on div "Plan de relance" at bounding box center [100, 185] width 111 height 6
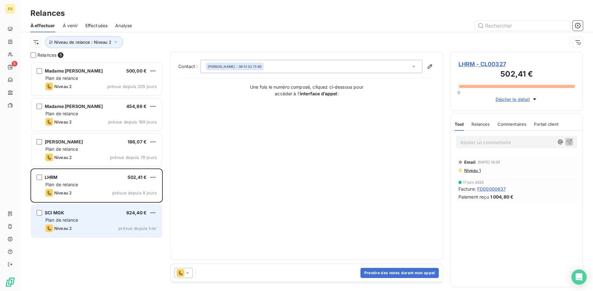
click at [94, 219] on div "Plan de relance" at bounding box center [100, 220] width 111 height 6
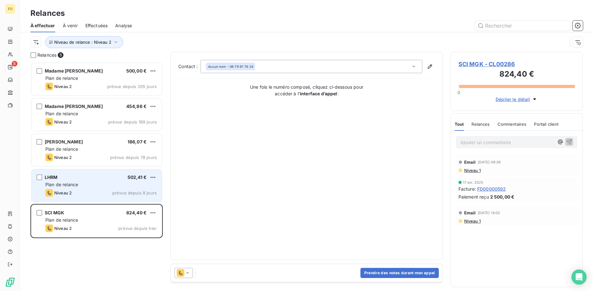
click at [96, 183] on div "Plan de relance" at bounding box center [100, 185] width 111 height 6
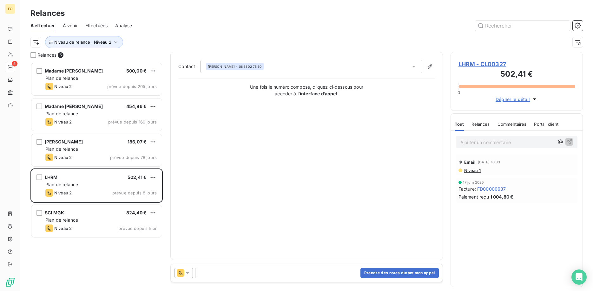
click at [184, 272] on icon at bounding box center [181, 274] width 8 height 8
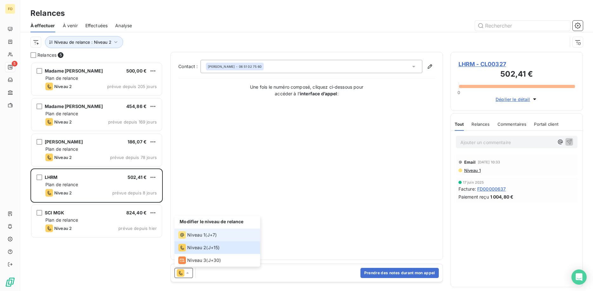
click at [201, 235] on span "Niveau 1" at bounding box center [196, 235] width 18 height 6
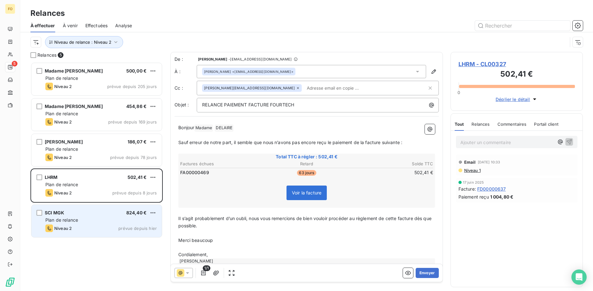
click at [91, 219] on div "Plan de relance" at bounding box center [100, 220] width 111 height 6
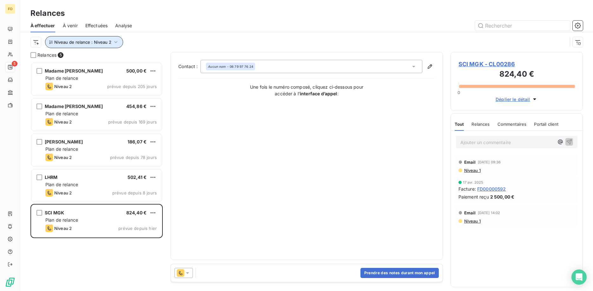
click at [113, 40] on icon "button" at bounding box center [116, 42] width 6 height 6
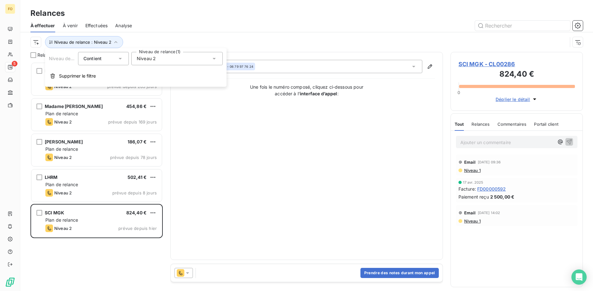
click at [144, 62] on div "Niveau 2" at bounding box center [176, 58] width 91 height 13
click at [139, 95] on icon at bounding box center [138, 95] width 4 height 4
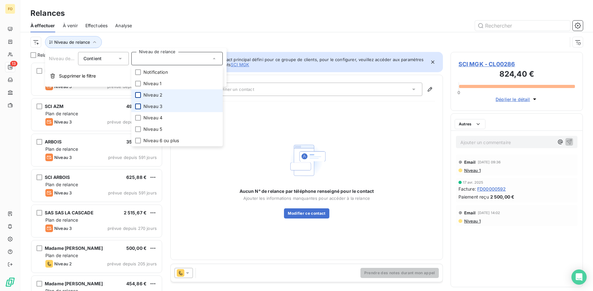
scroll to position [229, 133]
click at [139, 104] on div at bounding box center [138, 107] width 6 height 6
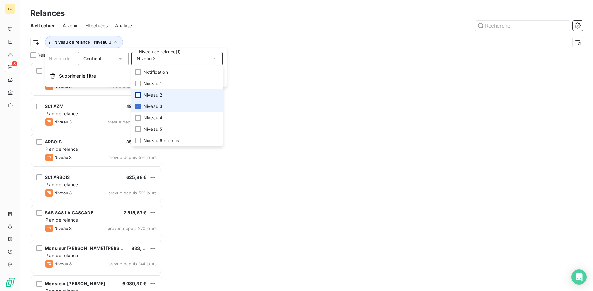
scroll to position [229, 133]
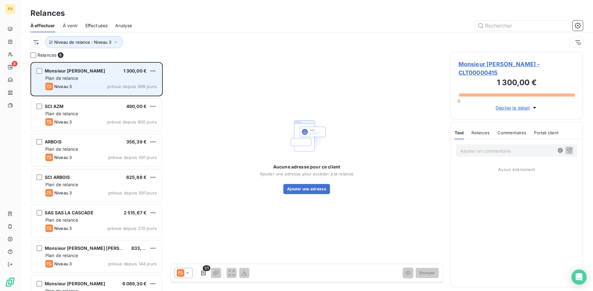
drag, startPoint x: 176, startPoint y: 38, endPoint x: 159, endPoint y: 73, distance: 39.3
click at [175, 38] on div "Niveau de relance : Niveau 3" at bounding box center [298, 42] width 537 height 12
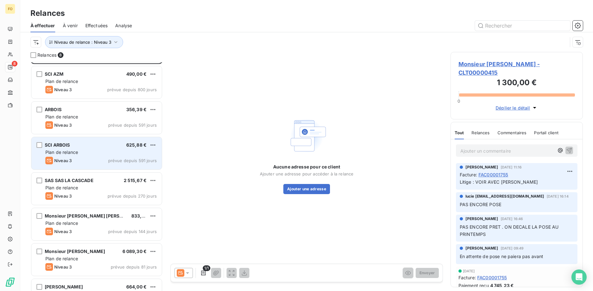
scroll to position [55, 0]
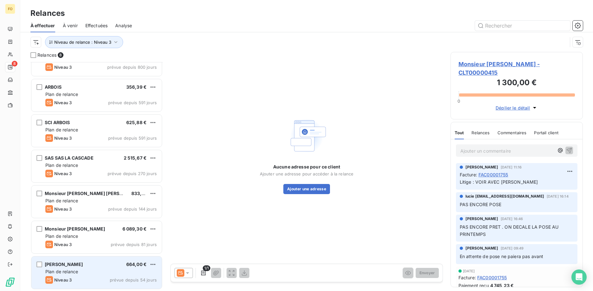
click at [101, 268] on div "[PERSON_NAME] 664,00 € Plan de relance Niveau 3 prévue depuis 54 jours" at bounding box center [96, 273] width 130 height 32
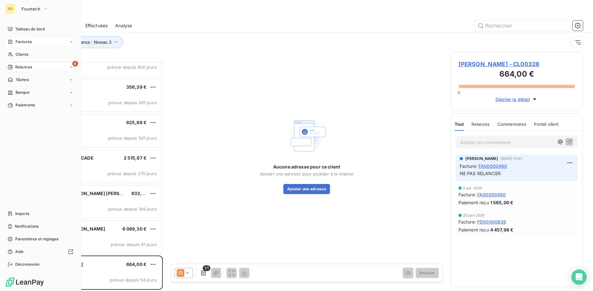
drag, startPoint x: 22, startPoint y: 28, endPoint x: 27, endPoint y: 41, distance: 13.4
click at [22, 29] on span "Tableau de bord" at bounding box center [29, 29] width 29 height 6
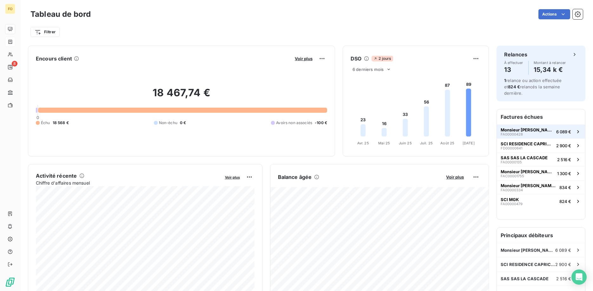
drag, startPoint x: 532, startPoint y: 118, endPoint x: 534, endPoint y: 122, distance: 4.5
click at [532, 119] on div "Factures échues Monsieur [PERSON_NAME] CLOCHE FA00000428 6 089 € SCI RESIDENCE …" at bounding box center [541, 164] width 88 height 110
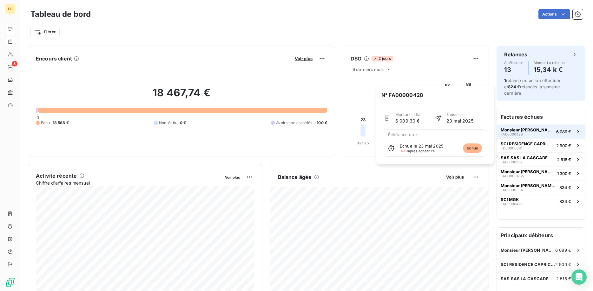
click at [534, 128] on span "Monsieur [PERSON_NAME]" at bounding box center [526, 130] width 53 height 5
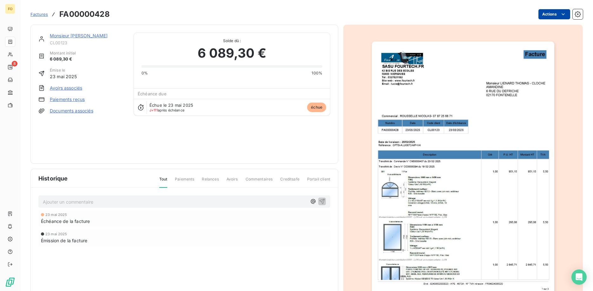
click at [556, 15] on html "FO 8 Factures FA00000428 Actions Monsieur [PERSON_NAME] CLOCHE CL00123 Montant …" at bounding box center [296, 145] width 593 height 291
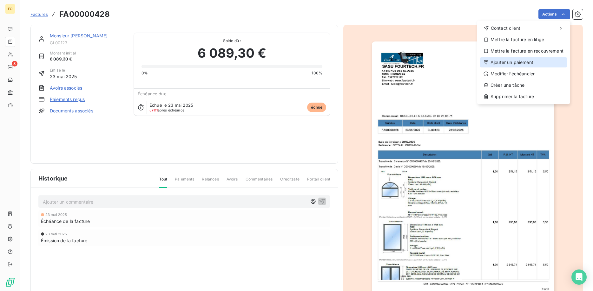
click at [511, 63] on div "Ajouter un paiement" at bounding box center [524, 62] width 88 height 10
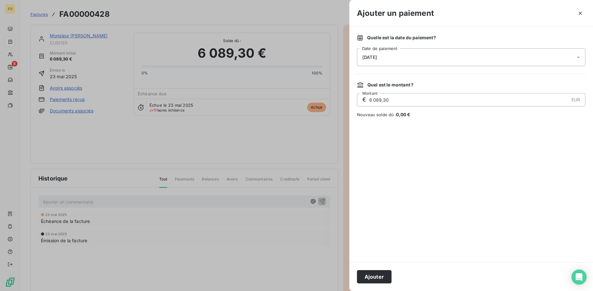
drag, startPoint x: 342, startPoint y: 98, endPoint x: 309, endPoint y: 104, distance: 33.2
click at [369, 103] on input "6 089,30" at bounding box center [469, 100] width 200 height 13
type input "4 059,54"
click at [379, 275] on button "Ajouter" at bounding box center [374, 277] width 35 height 13
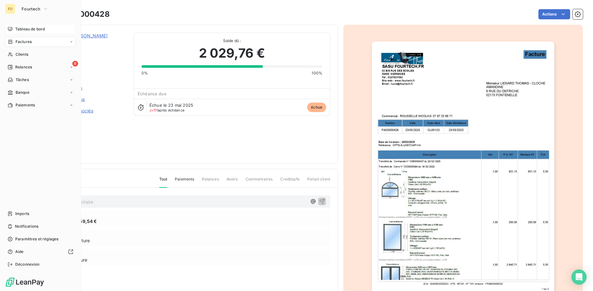
click at [28, 28] on span "Tableau de bord" at bounding box center [29, 29] width 29 height 6
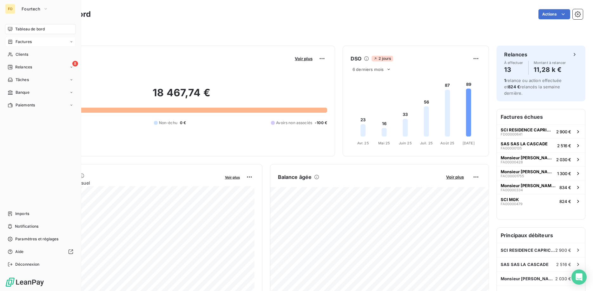
click at [26, 43] on span "Factures" at bounding box center [24, 42] width 16 height 6
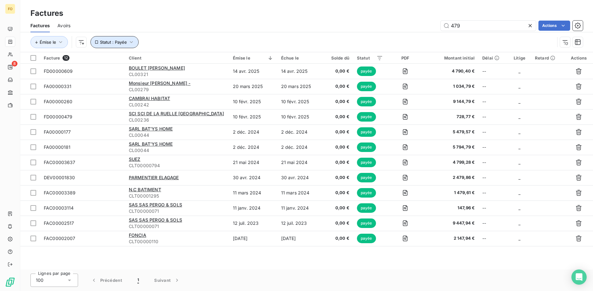
click at [133, 44] on icon "button" at bounding box center [131, 42] width 6 height 6
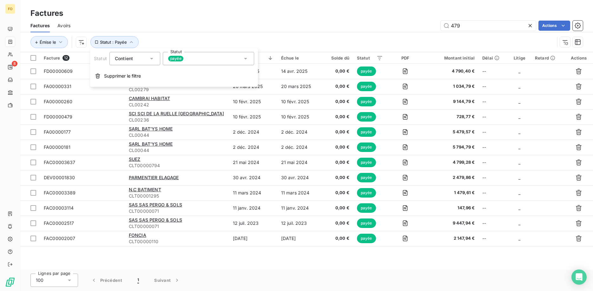
click at [171, 61] on span "payée" at bounding box center [175, 59] width 15 height 6
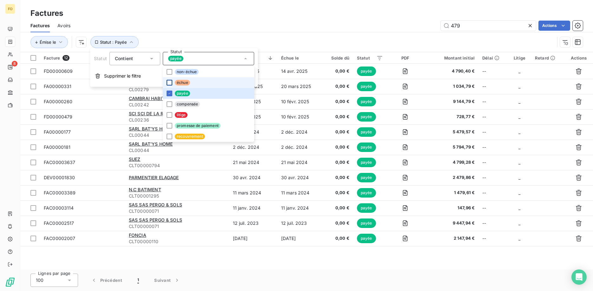
click at [168, 82] on div at bounding box center [170, 83] width 6 height 6
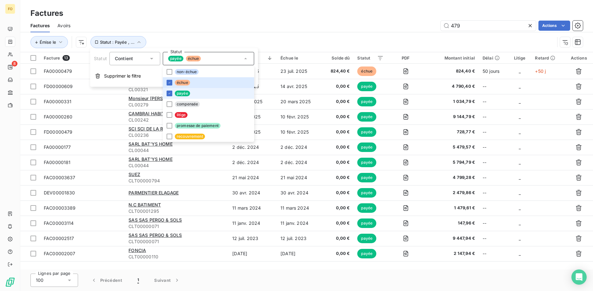
drag, startPoint x: 169, startPoint y: 95, endPoint x: 176, endPoint y: 94, distance: 6.7
click at [169, 95] on icon at bounding box center [169, 94] width 4 height 4
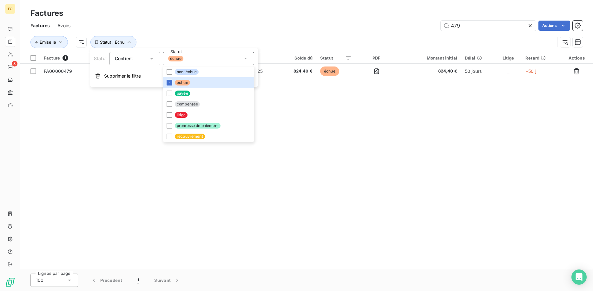
click at [204, 36] on div "Émise le Statut : Échu" at bounding box center [306, 42] width 552 height 20
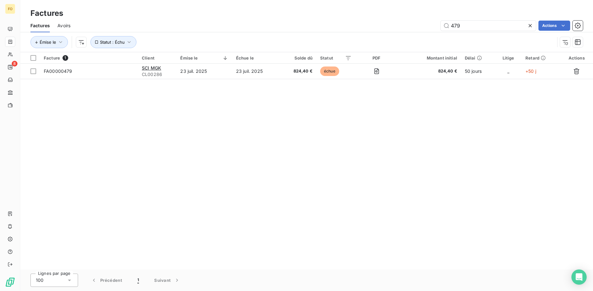
click at [532, 26] on icon at bounding box center [530, 26] width 6 height 6
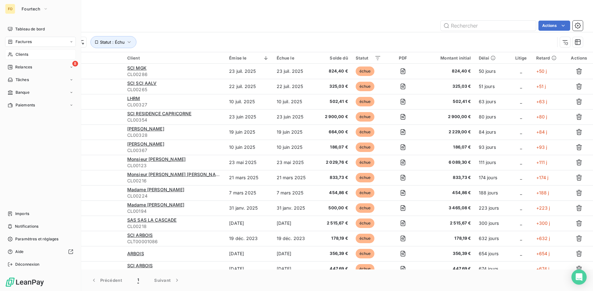
click at [22, 55] on span "Clients" at bounding box center [22, 55] width 13 height 6
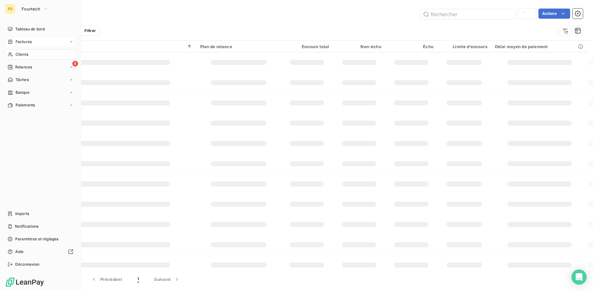
type input "sci [PERSON_NAME]"
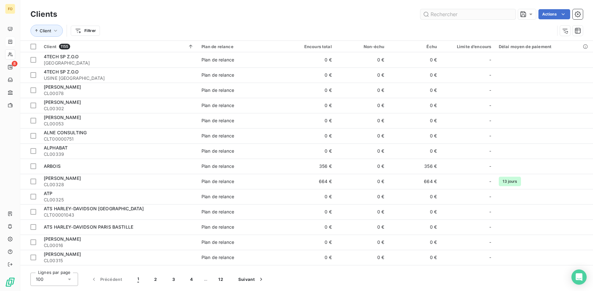
click at [441, 11] on input "text" at bounding box center [467, 14] width 95 height 10
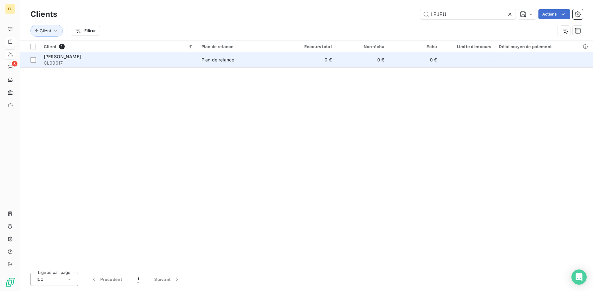
type input "LEJEU"
click at [180, 56] on div "LEJEUNE DIDIER" at bounding box center [119, 57] width 150 height 6
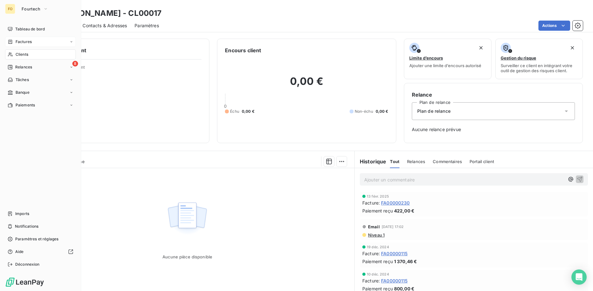
click at [26, 39] on span "Factures" at bounding box center [24, 42] width 16 height 6
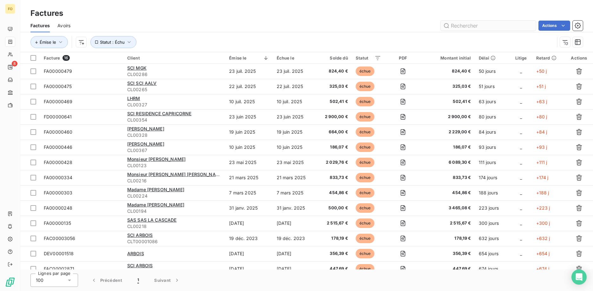
click at [464, 26] on input "text" at bounding box center [488, 26] width 95 height 10
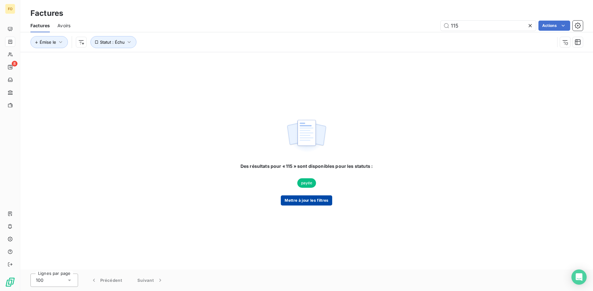
type input "115"
click at [312, 197] on button "Mettre à jour les filtres" at bounding box center [306, 201] width 51 height 10
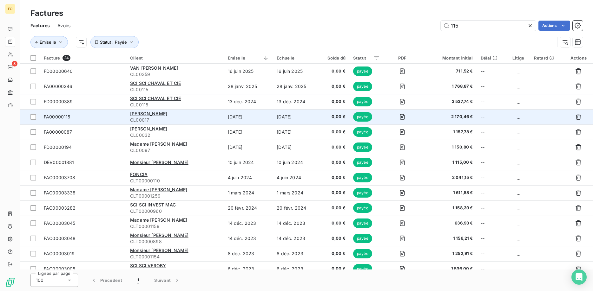
click at [184, 116] on div "LEJEUNE DIDIER" at bounding box center [175, 114] width 90 height 6
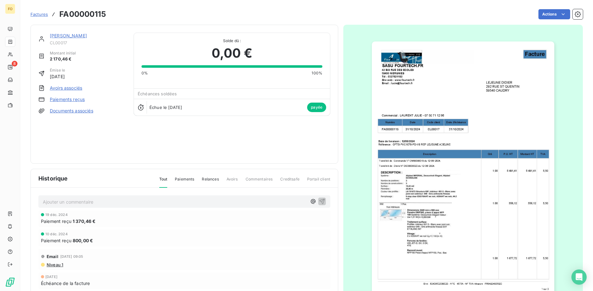
click at [71, 99] on link "Paiements reçus" at bounding box center [67, 99] width 35 height 6
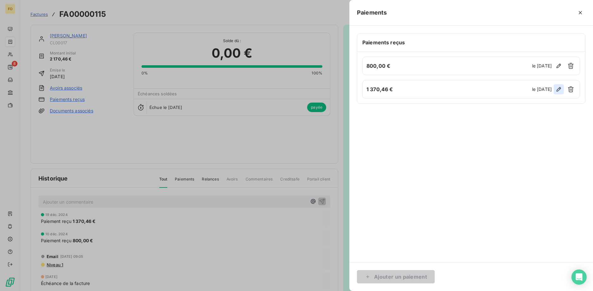
click at [558, 88] on icon "button" at bounding box center [558, 89] width 6 height 6
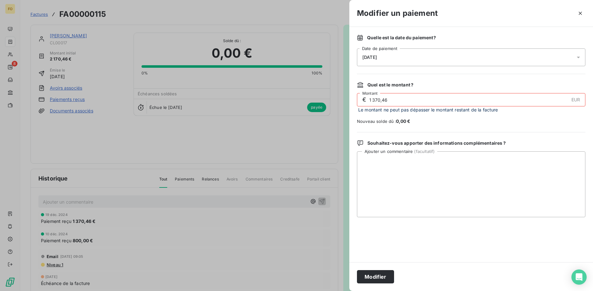
drag, startPoint x: 396, startPoint y: 96, endPoint x: 328, endPoint y: 99, distance: 67.9
click at [369, 99] on input "1 370,46" at bounding box center [469, 100] width 200 height 13
type input "1 370,00"
click at [387, 275] on button "Modifier" at bounding box center [375, 277] width 37 height 13
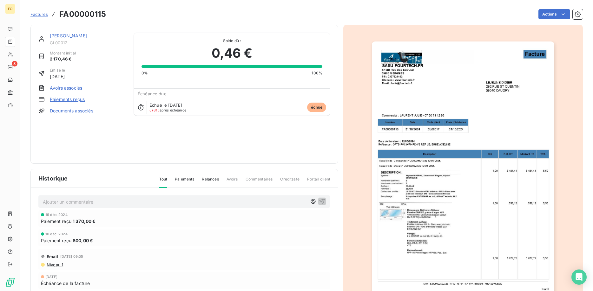
click at [65, 99] on link "Paiements reçus" at bounding box center [67, 99] width 35 height 6
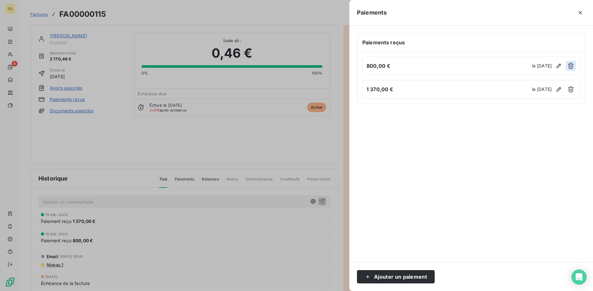
click at [571, 65] on icon "button" at bounding box center [570, 66] width 6 height 6
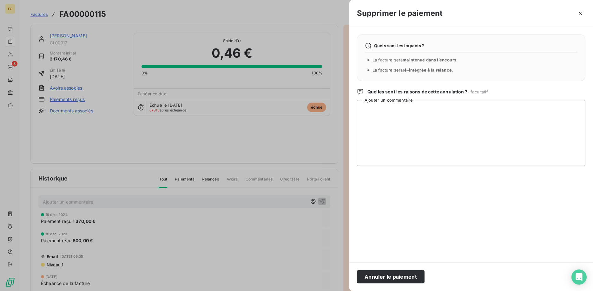
click at [398, 275] on button "Annuler le paiement" at bounding box center [391, 277] width 68 height 13
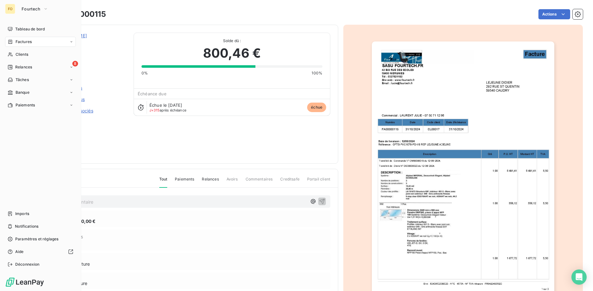
click at [23, 40] on span "Factures" at bounding box center [24, 42] width 16 height 6
click at [25, 41] on span "Factures" at bounding box center [24, 42] width 16 height 6
click at [32, 37] on div "Factures" at bounding box center [40, 42] width 71 height 10
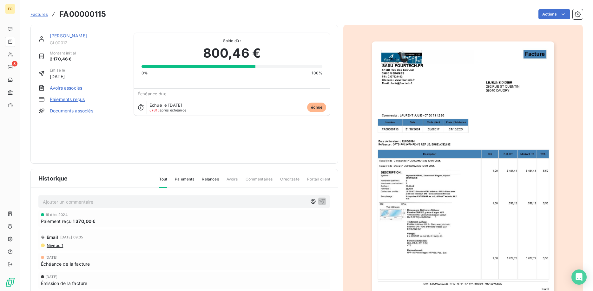
drag, startPoint x: 179, startPoint y: 6, endPoint x: 124, endPoint y: 22, distance: 57.2
click at [179, 7] on div "Factures FA00000115 Actions" at bounding box center [306, 10] width 552 height 21
click at [42, 15] on span "Factures" at bounding box center [38, 14] width 17 height 5
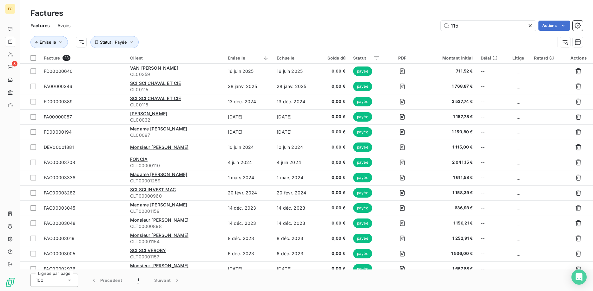
click at [530, 26] on icon at bounding box center [530, 26] width 6 height 6
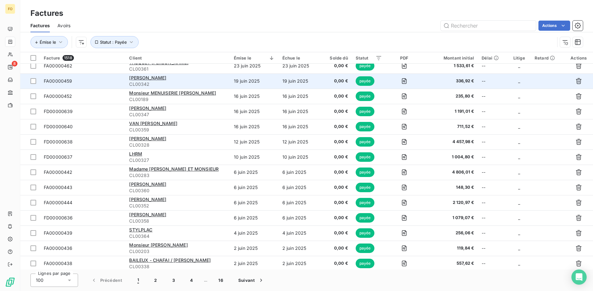
scroll to position [97, 0]
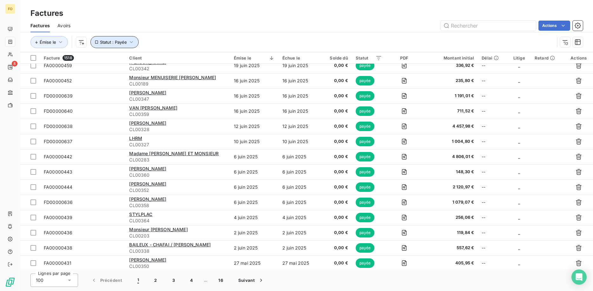
click at [130, 42] on icon "button" at bounding box center [131, 42] width 3 height 2
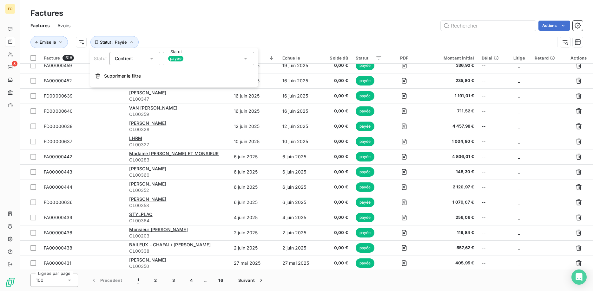
click at [185, 53] on div "payée" at bounding box center [208, 58] width 91 height 13
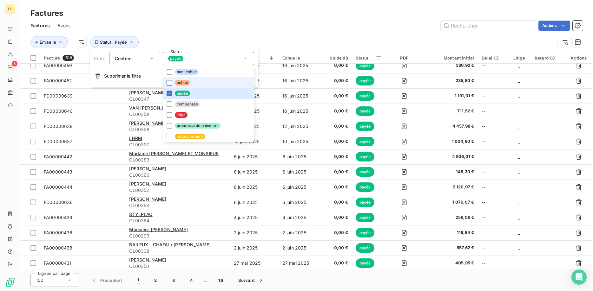
click at [167, 81] on div at bounding box center [170, 83] width 6 height 6
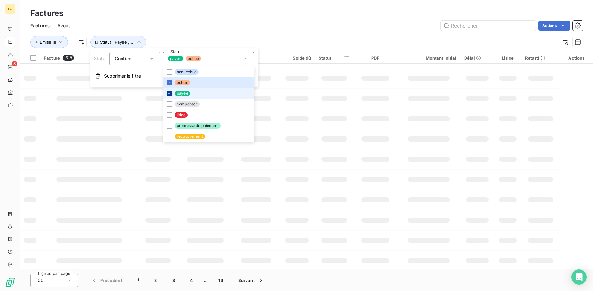
click at [169, 94] on icon at bounding box center [169, 93] width 2 height 1
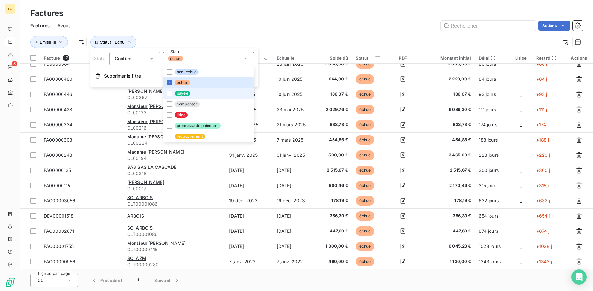
scroll to position [53, 0]
click at [256, 37] on div "Émise le Statut : Échu" at bounding box center [292, 42] width 524 height 12
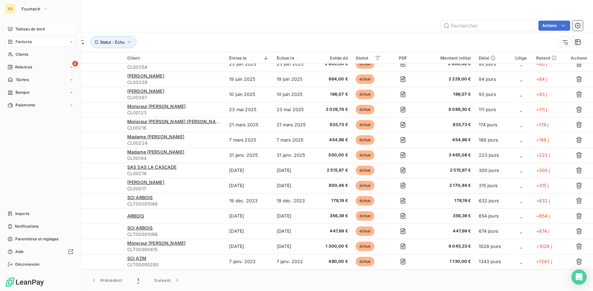
click at [29, 29] on span "Tableau de bord" at bounding box center [29, 29] width 29 height 6
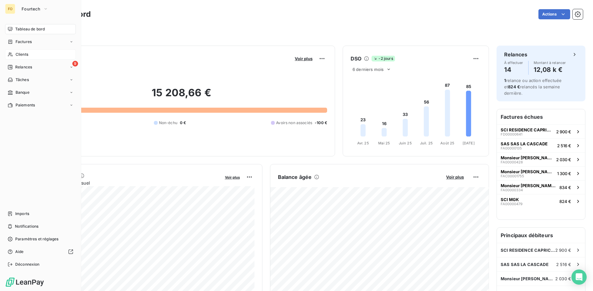
click at [30, 54] on div "Clients" at bounding box center [40, 54] width 71 height 10
